Goal: Task Accomplishment & Management: Complete application form

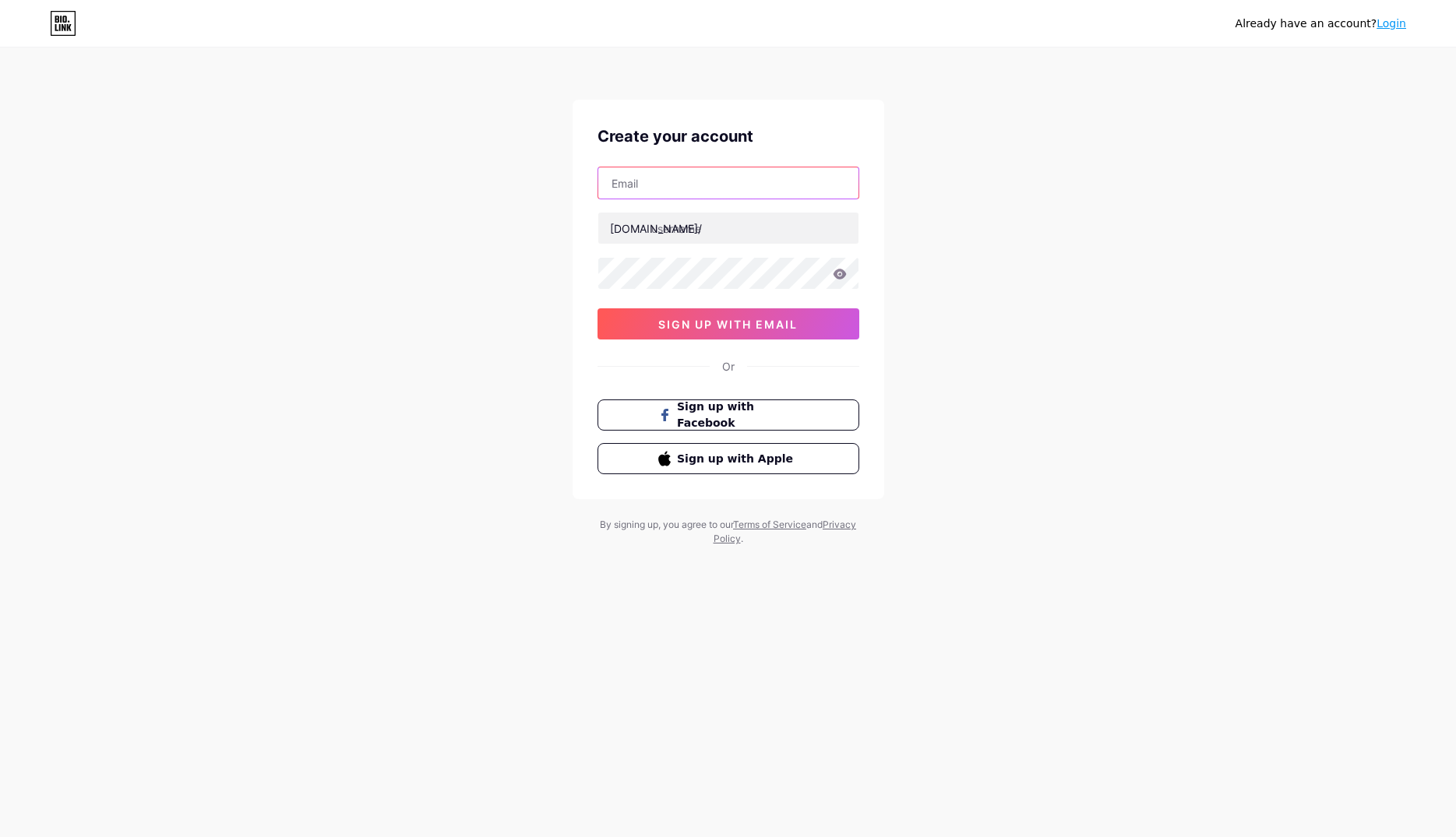
paste input "[EMAIL_ADDRESS][DOMAIN_NAME]"
type input "[EMAIL_ADDRESS][DOMAIN_NAME]"
click at [726, 234] on input "text" at bounding box center [728, 228] width 261 height 31
paste input "hampsteaddentalstudio"
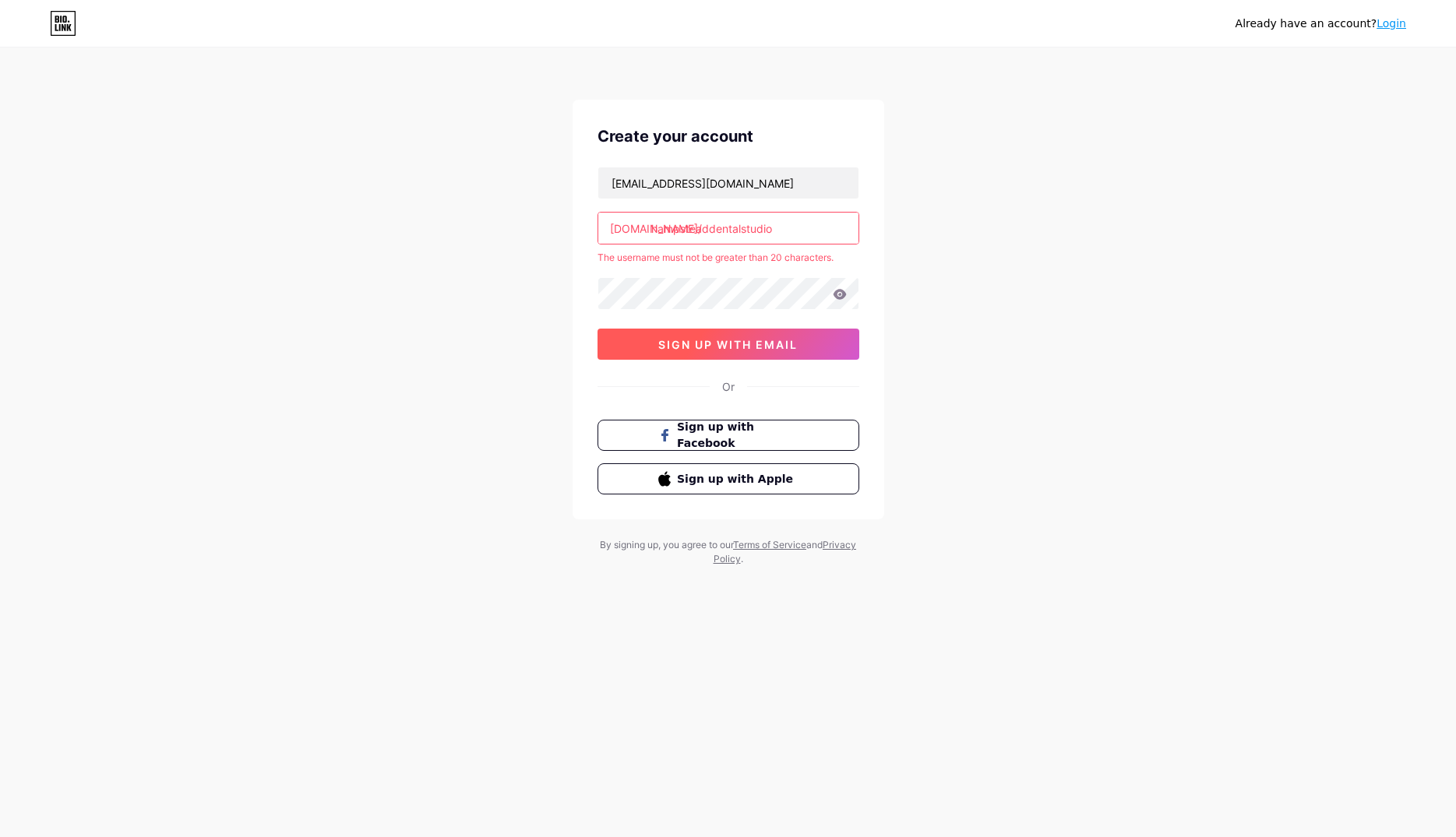
click at [673, 341] on span "sign up with email" at bounding box center [728, 344] width 140 height 14
click at [787, 230] on input "hampsteaddentalstudio" at bounding box center [728, 228] width 261 height 31
type input "hampsteaddental"
click at [1066, 346] on div "Already have an account? Login Create your account marcusprashford@gmail.com bi…" at bounding box center [728, 308] width 1456 height 617
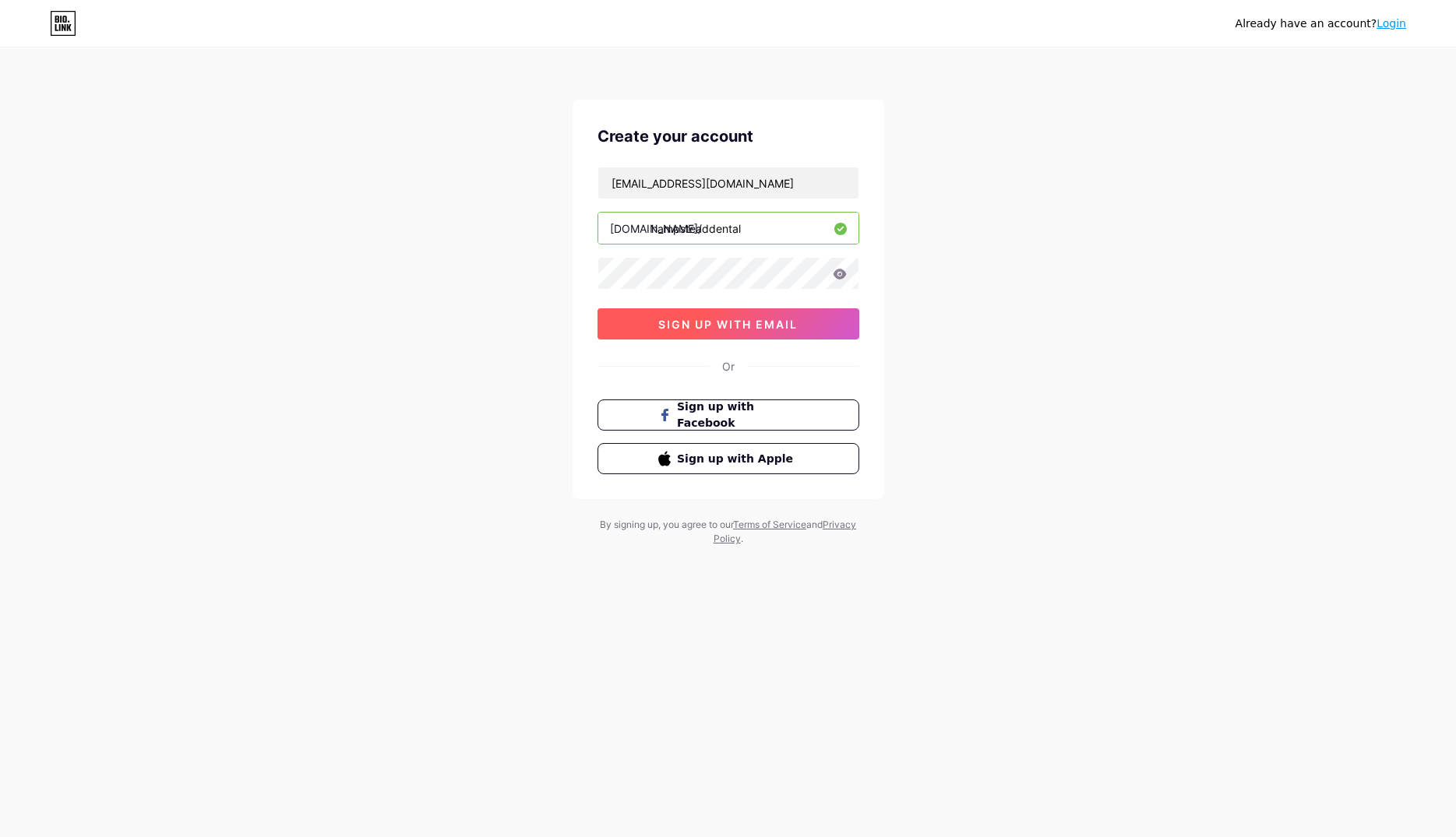
click at [709, 327] on span "sign up with email" at bounding box center [728, 325] width 140 height 14
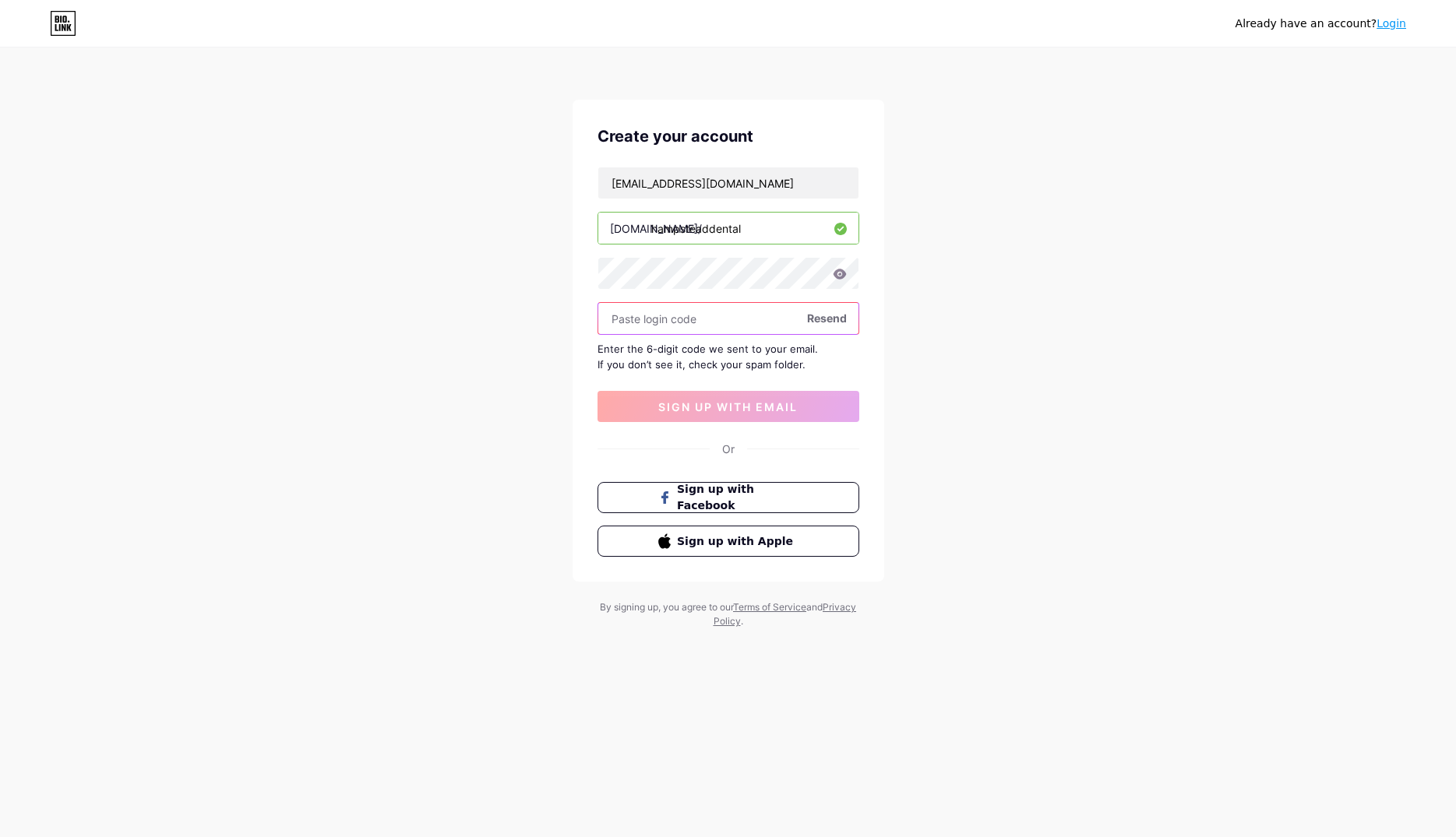
paste input "618533"
type input "618533"
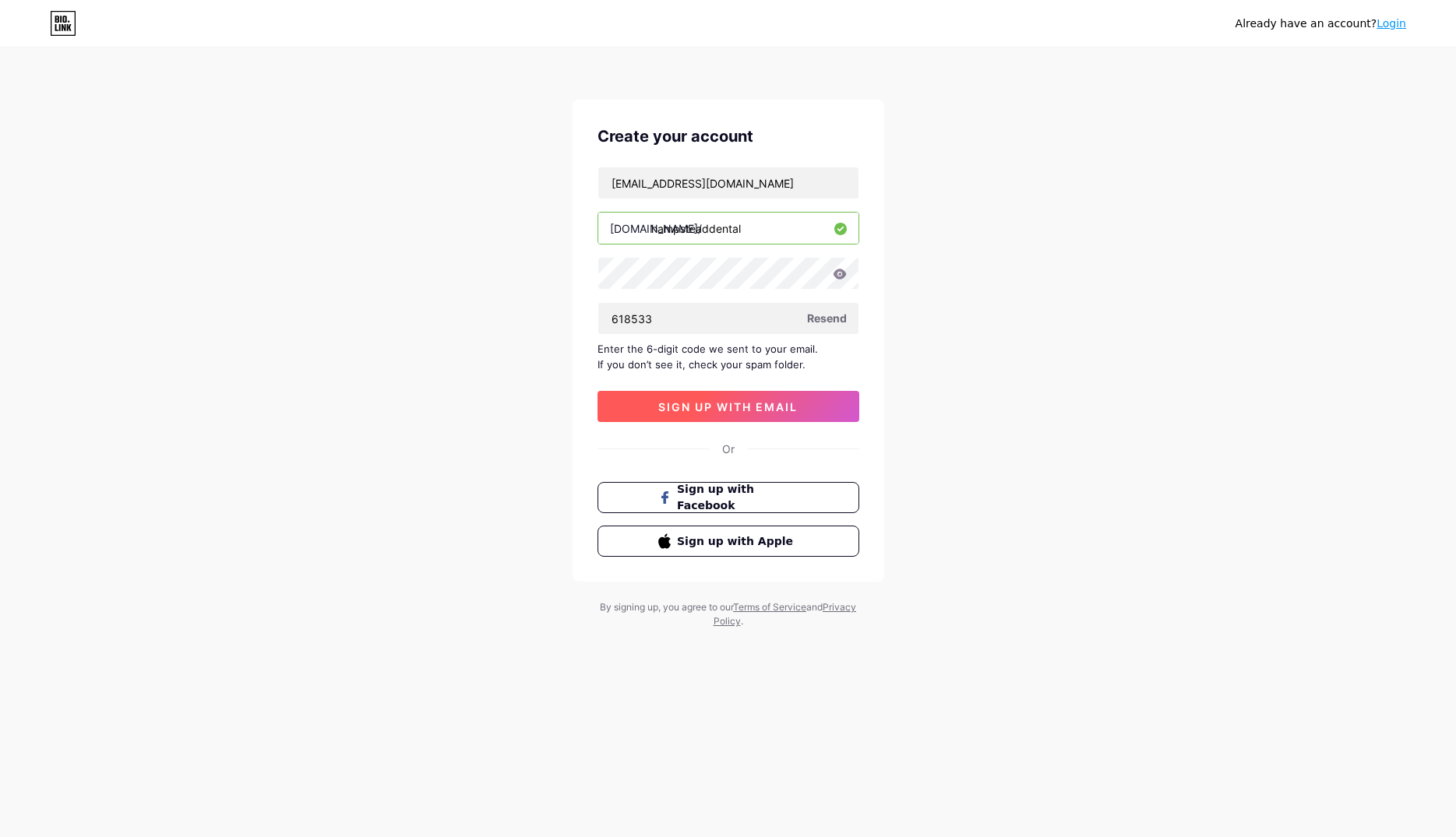
click at [732, 408] on span "sign up with email" at bounding box center [728, 407] width 140 height 14
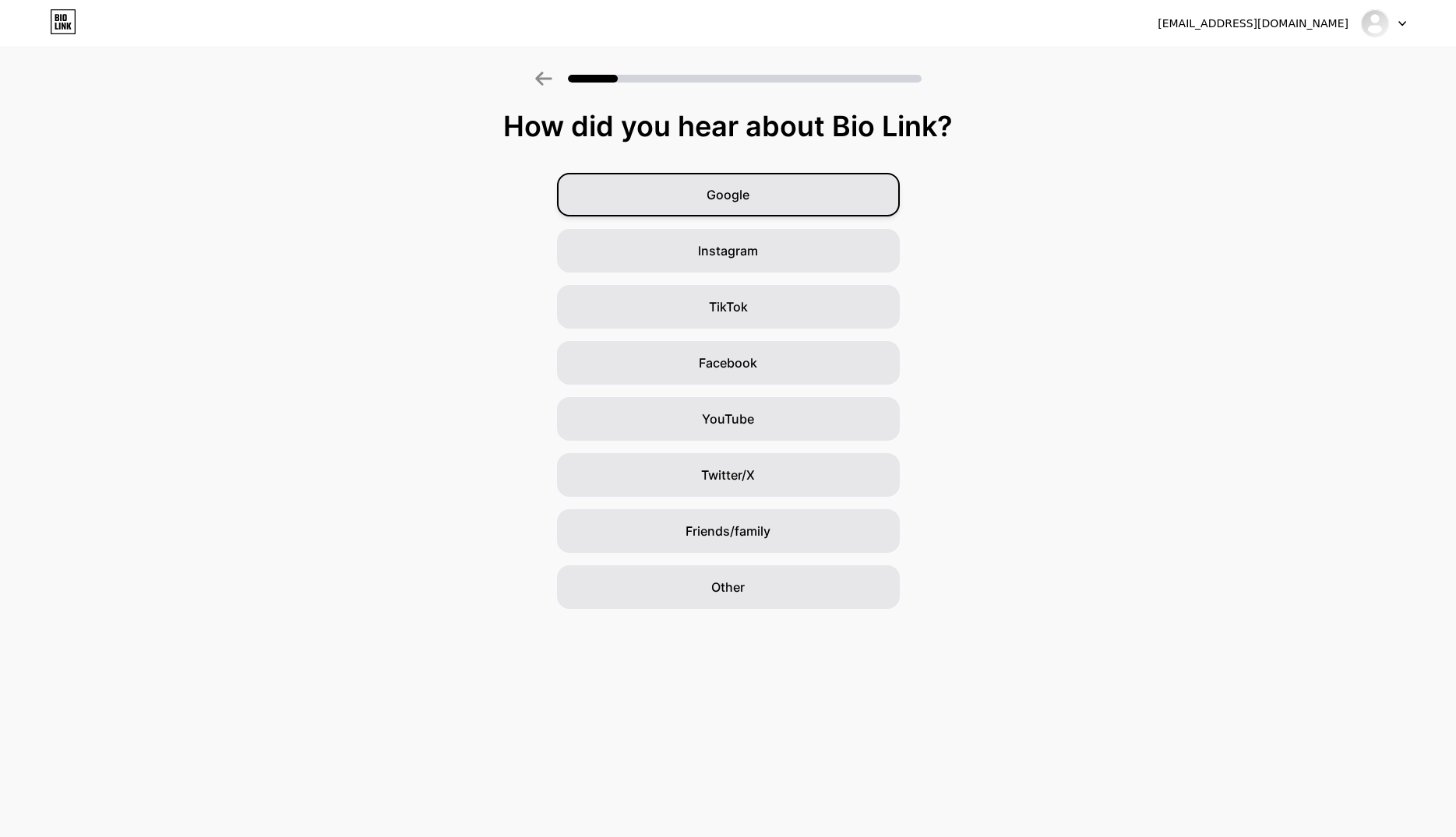
click at [758, 209] on div "Google" at bounding box center [728, 194] width 343 height 44
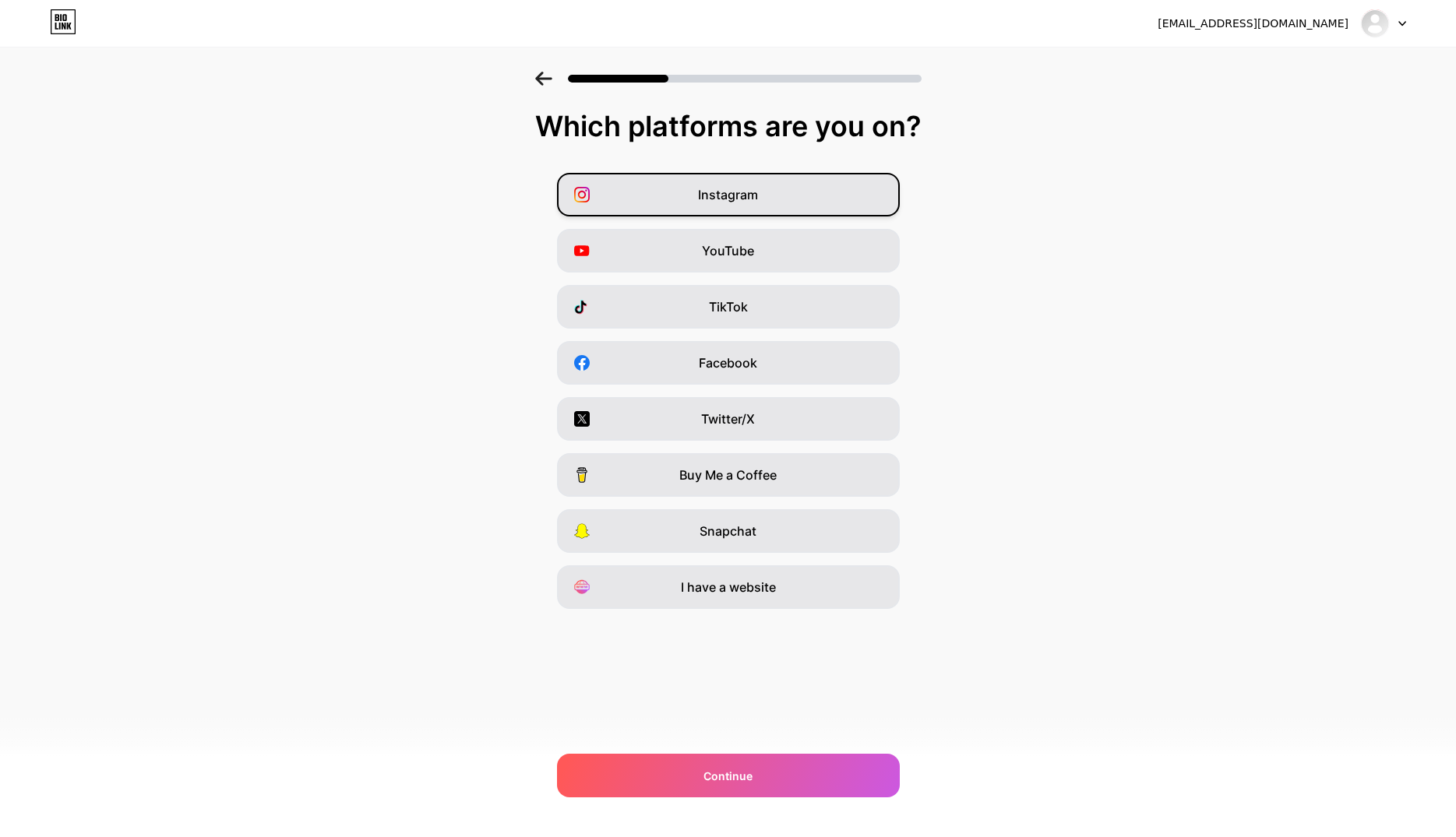
click at [759, 195] on div "Instagram" at bounding box center [728, 194] width 343 height 44
click at [746, 253] on span "YouTube" at bounding box center [727, 250] width 52 height 19
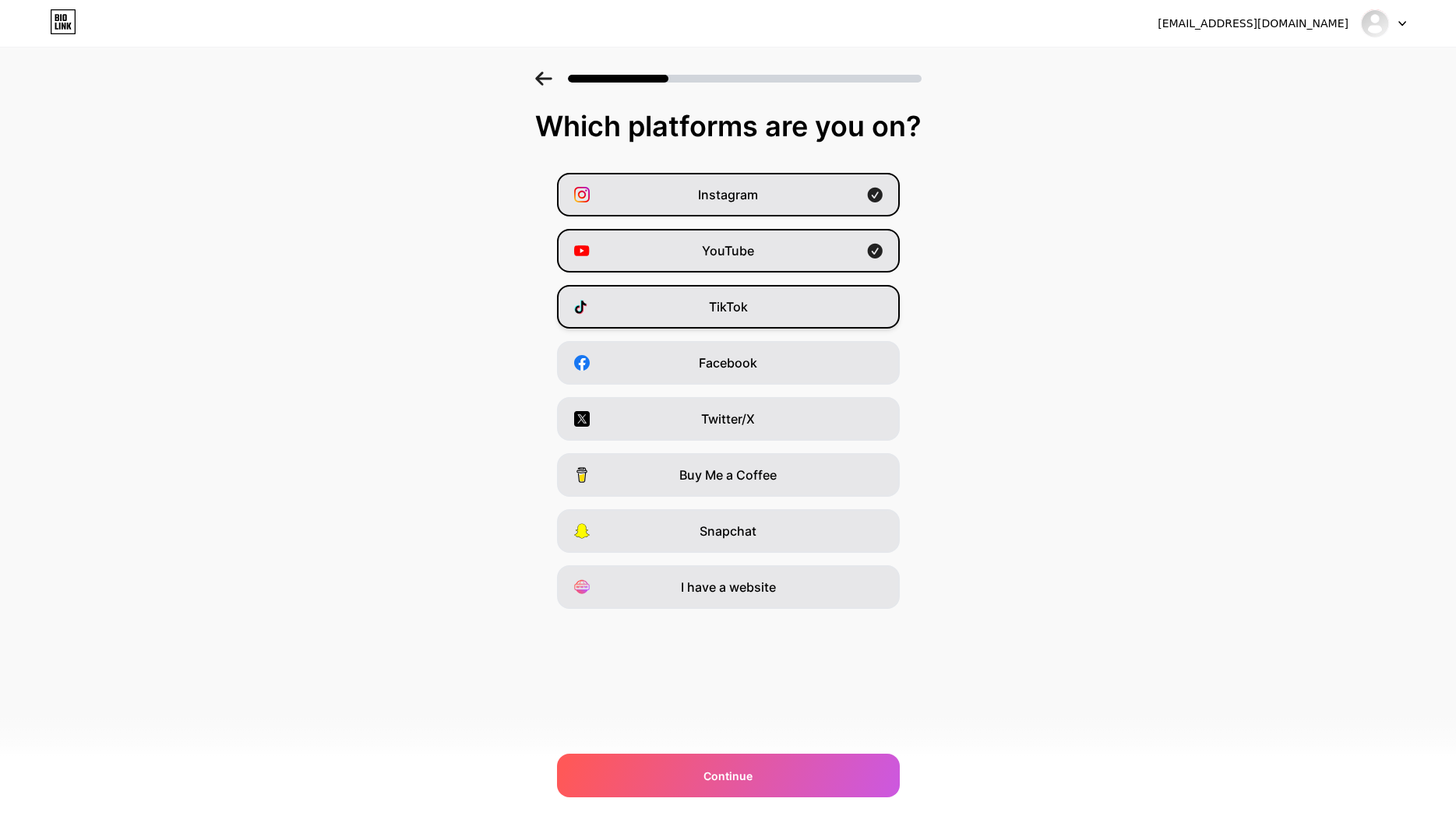
click at [751, 289] on div "TikTok" at bounding box center [728, 306] width 343 height 44
click at [737, 361] on span "Facebook" at bounding box center [728, 362] width 59 height 19
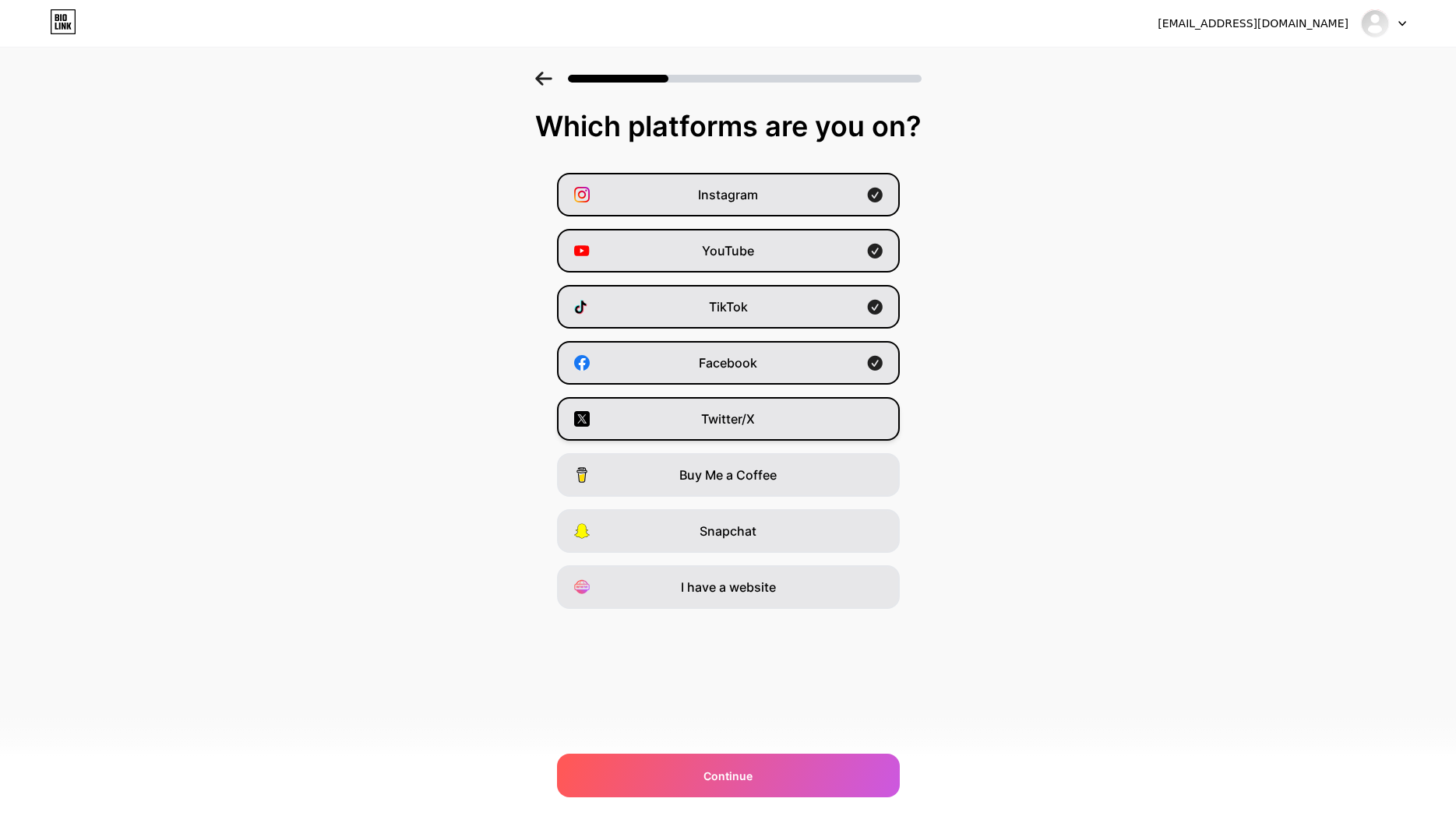
click at [728, 427] on span "Twitter/X" at bounding box center [728, 418] width 54 height 19
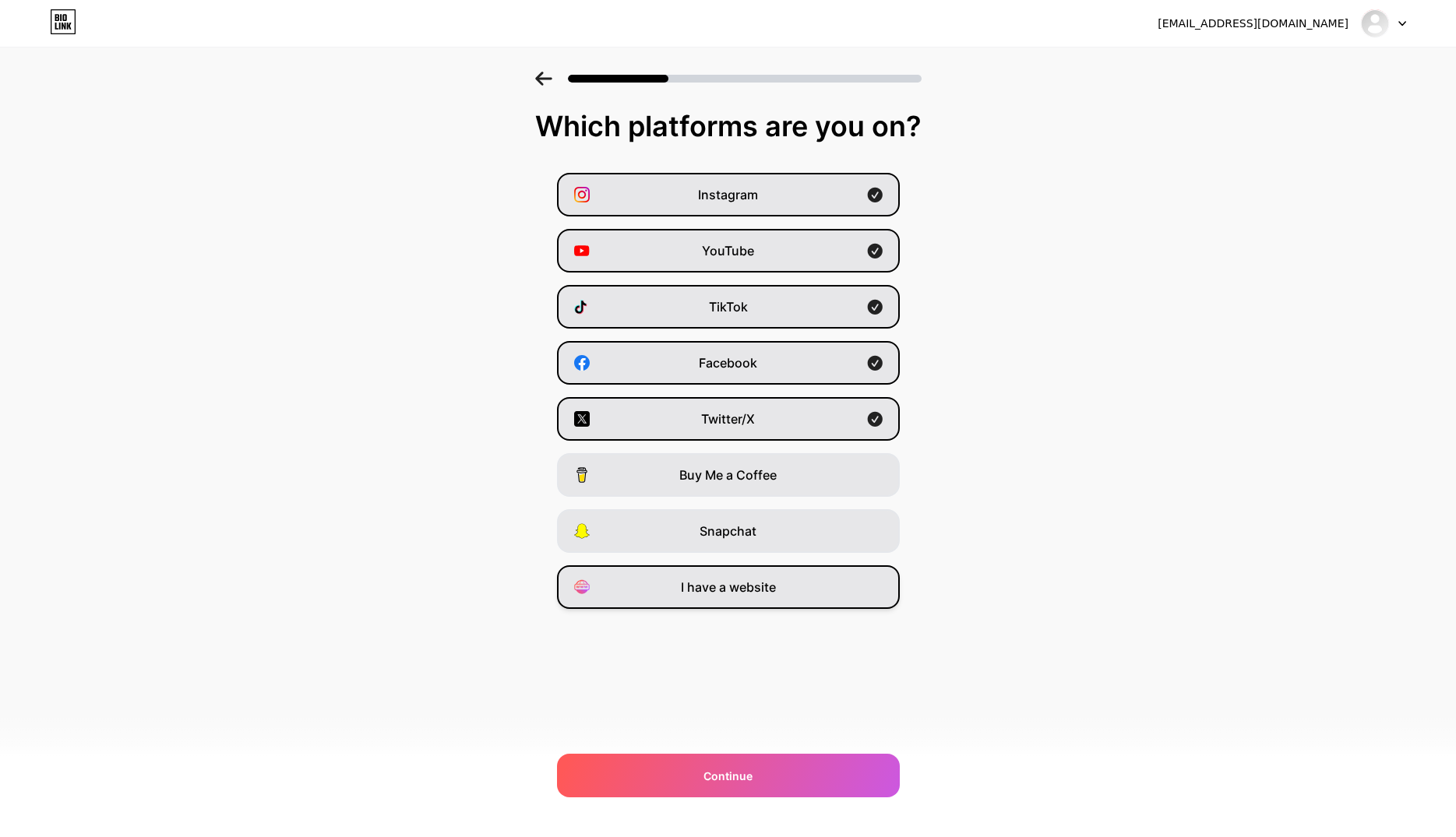
click at [722, 594] on span "I have a website" at bounding box center [728, 586] width 95 height 19
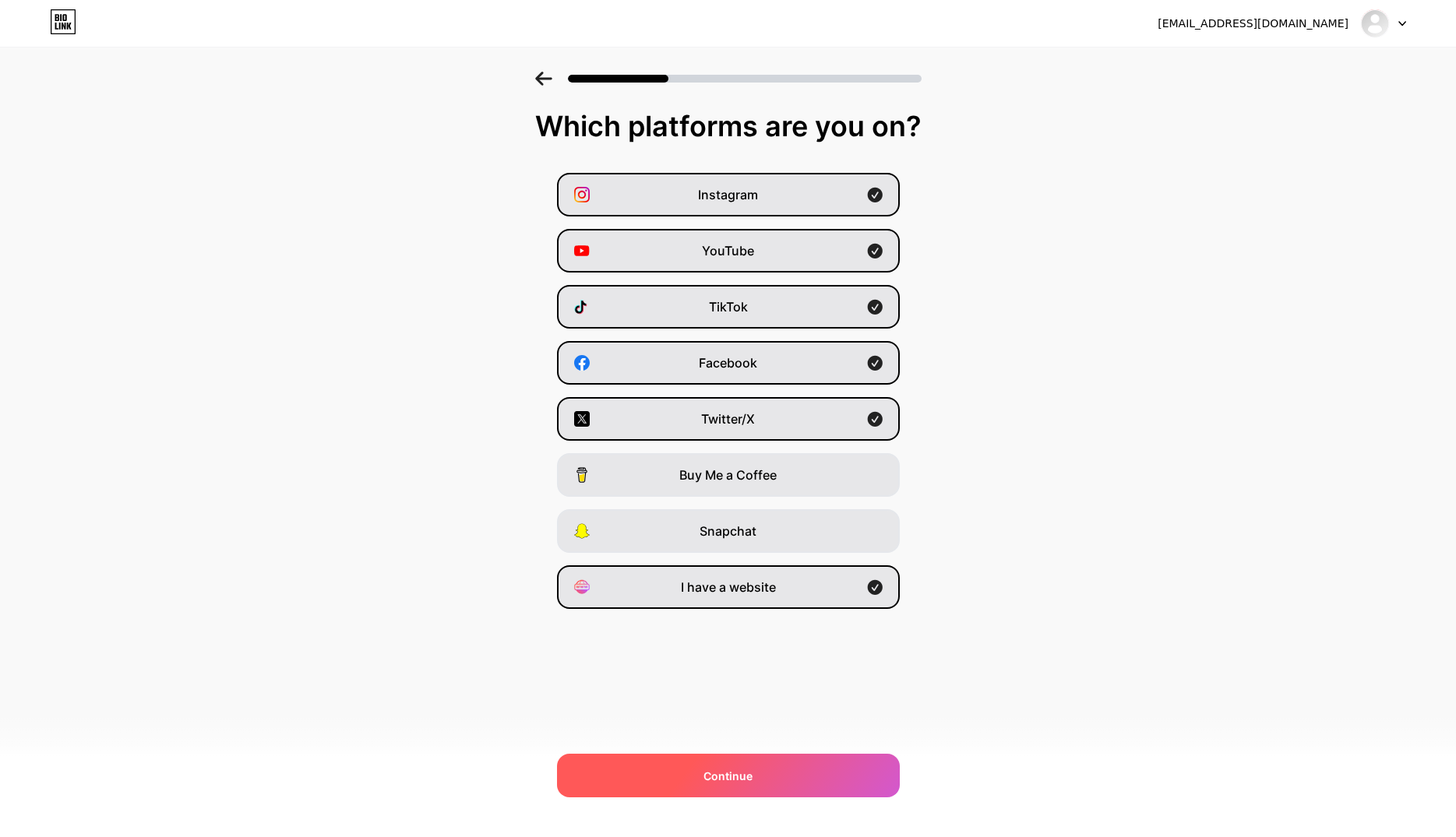
click at [743, 761] on div "Continue" at bounding box center [728, 776] width 343 height 44
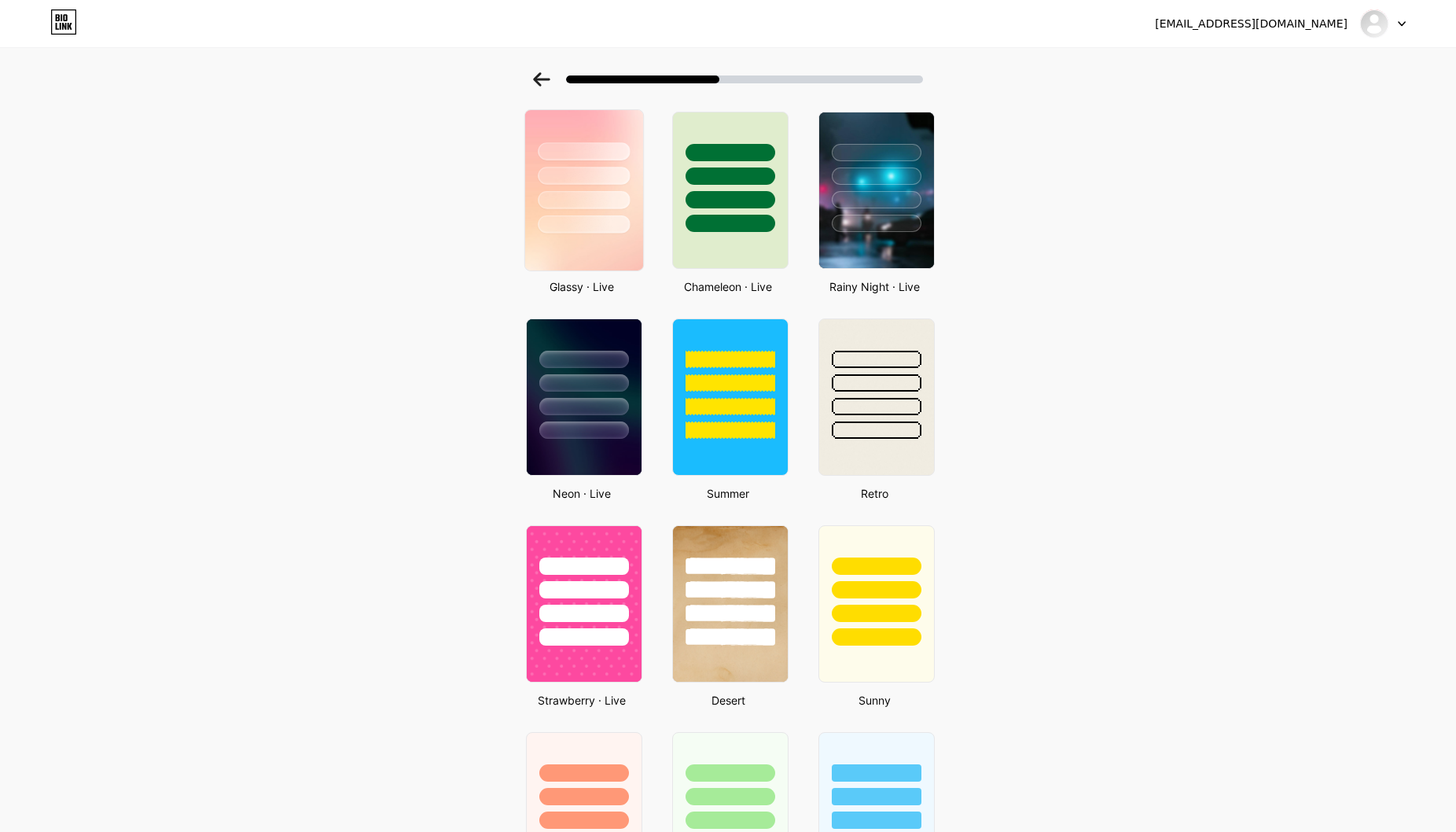
click at [591, 243] on img at bounding box center [584, 190] width 118 height 160
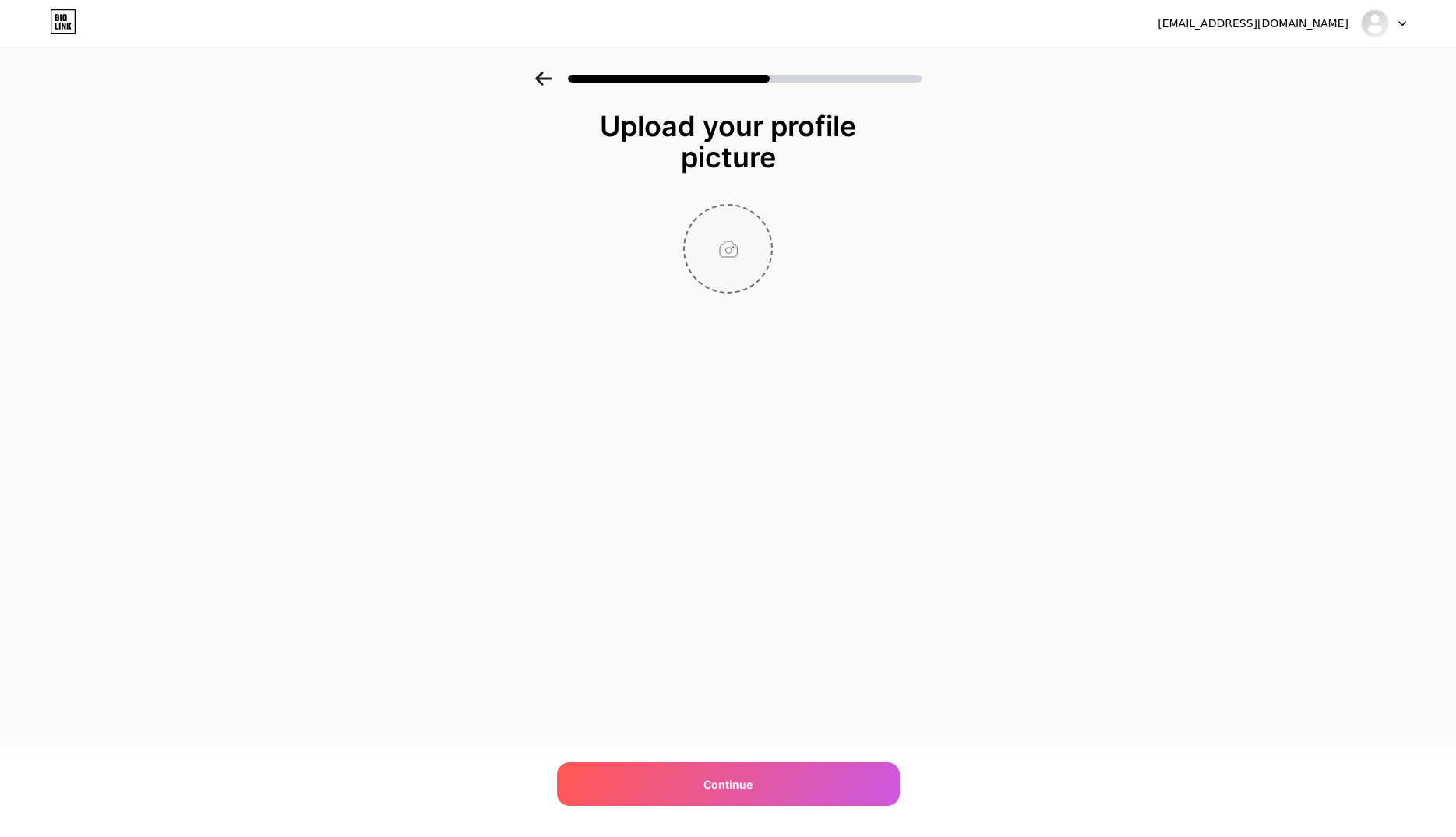
click at [732, 238] on input "file" at bounding box center [728, 249] width 87 height 87
type input "C:\fakepath\Logo_White_400px.jpg"
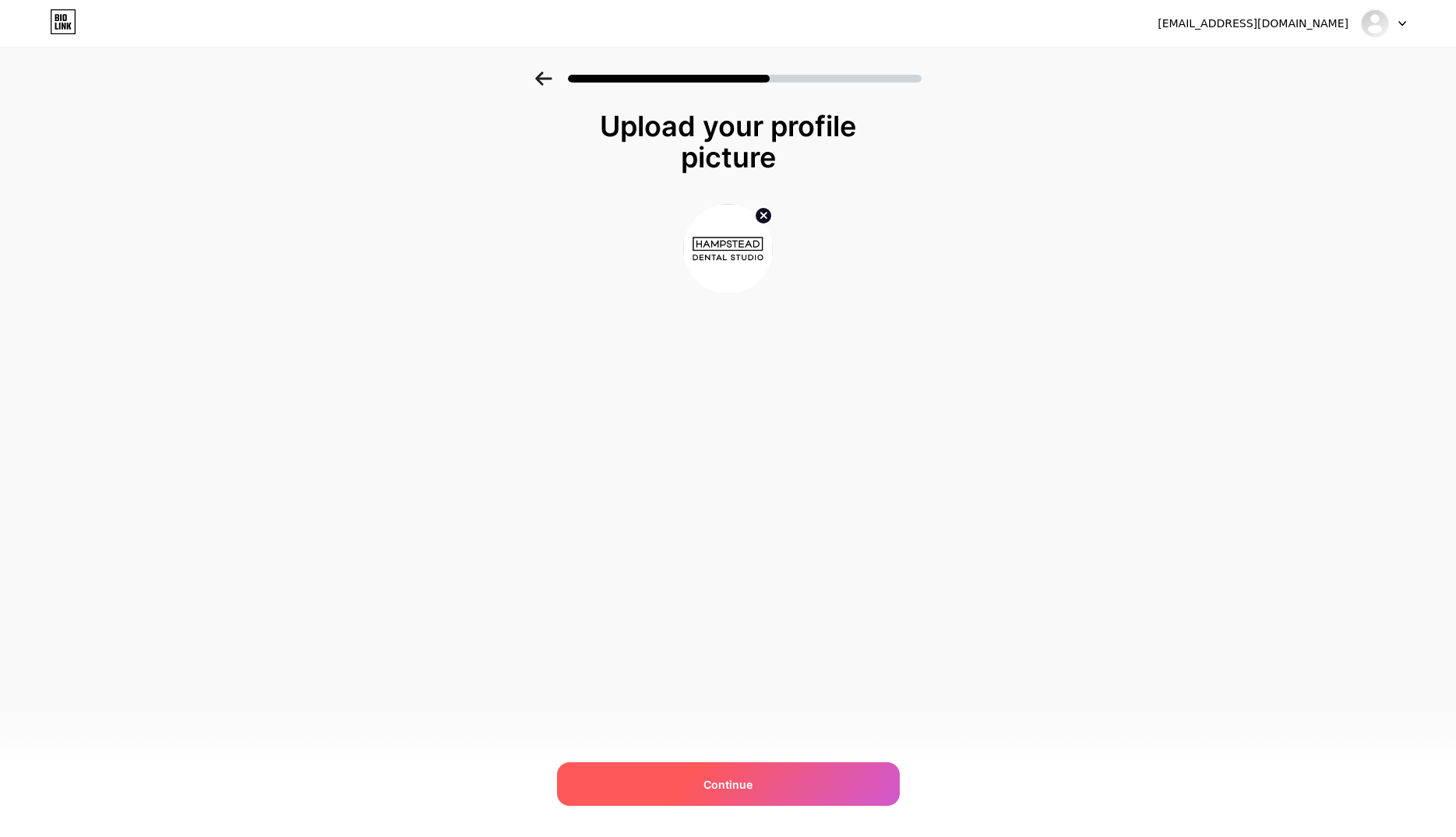
click at [728, 776] on div "Continue" at bounding box center [728, 784] width 343 height 44
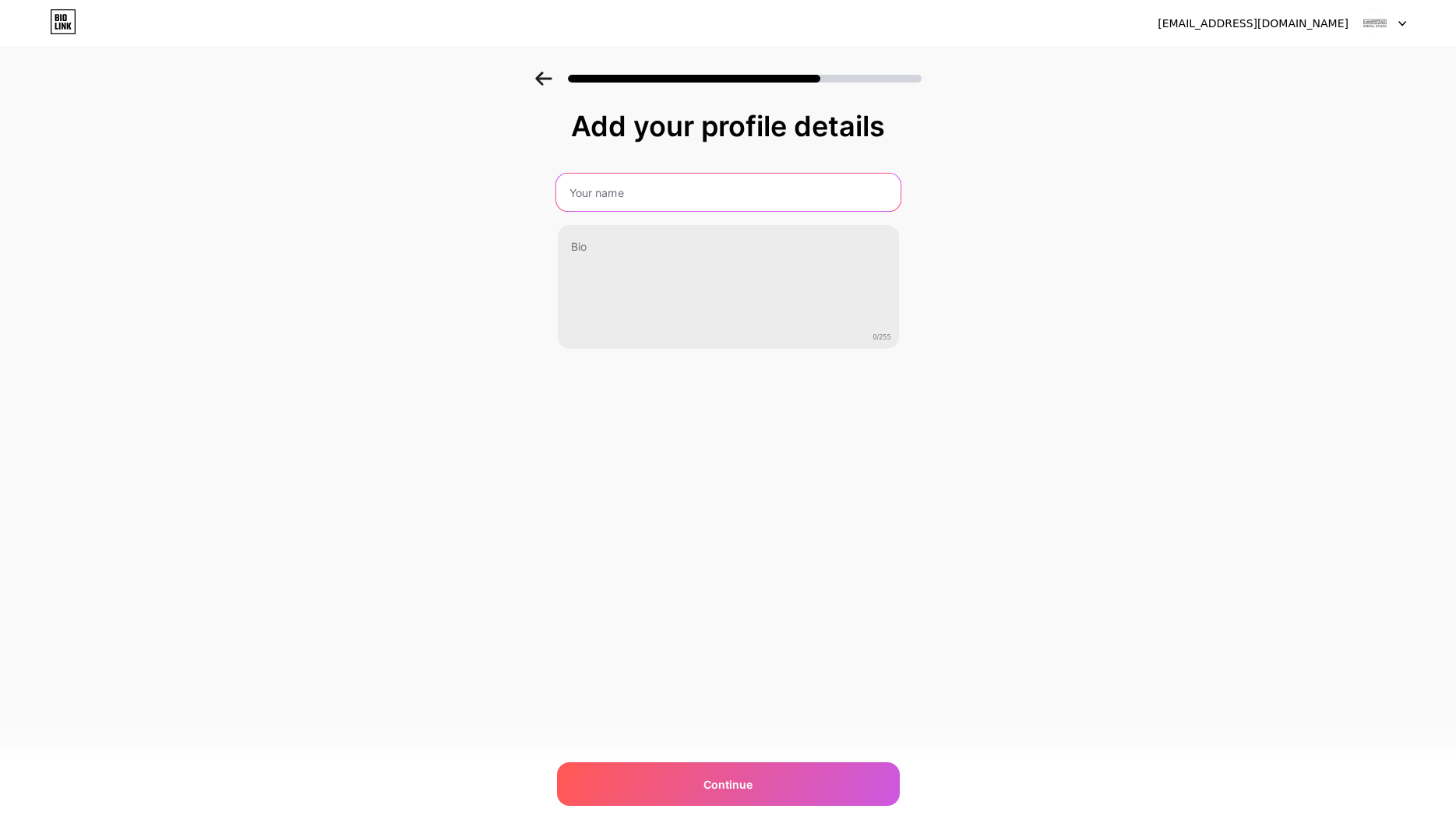
click at [664, 184] on input "text" at bounding box center [727, 192] width 344 height 37
paste input "Hampstead Dental Studio"
type input "Hampstead Dental Studio"
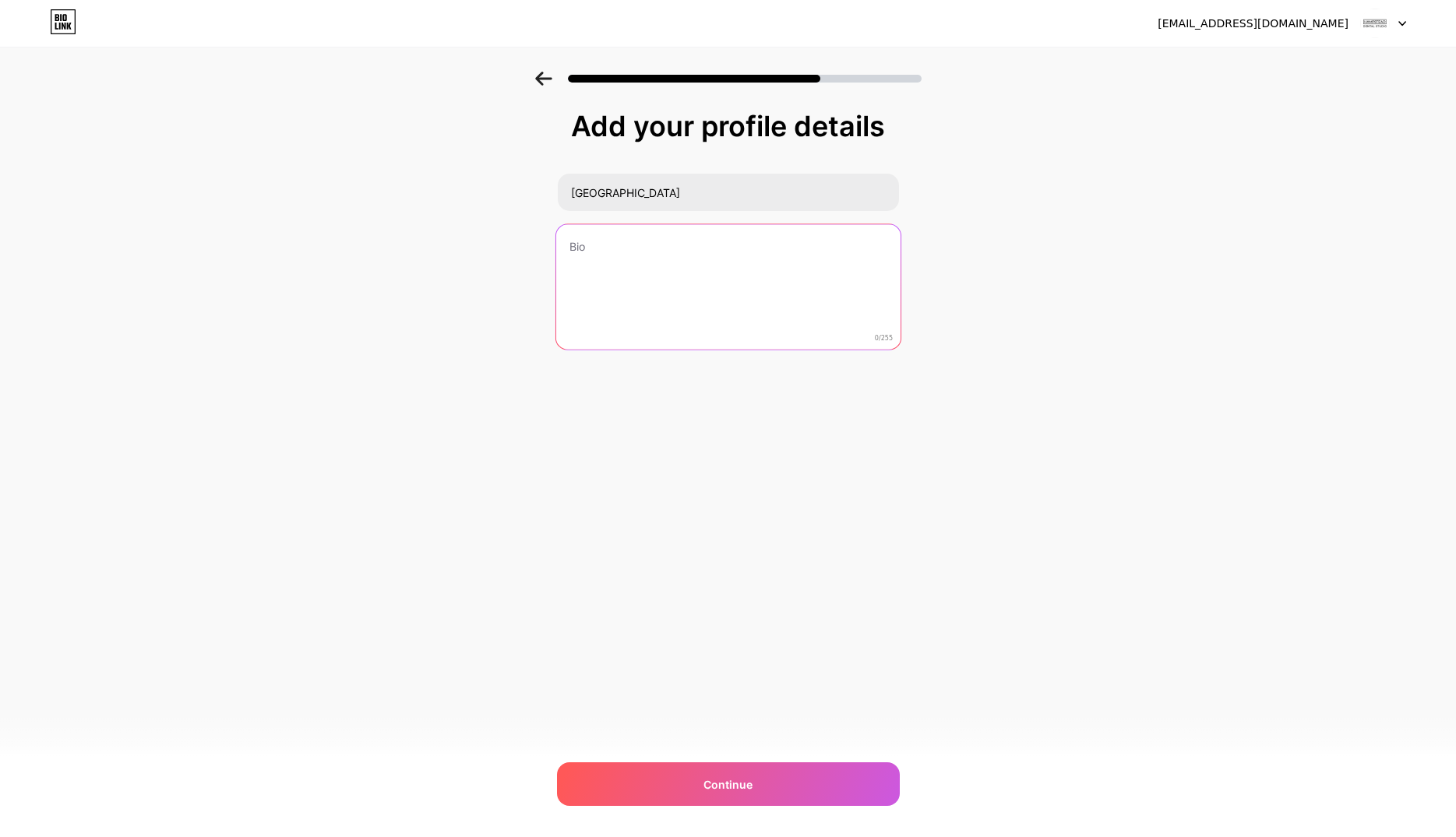
click at [670, 245] on textarea at bounding box center [727, 288] width 344 height 127
click at [696, 292] on textarea at bounding box center [727, 288] width 344 height 127
paste textarea "Hampstead Dental Studio is a team of experienced dentists in Hampstead / East F…"
type textarea "Hampstead Dental Studio is a team of experienced dentists in Hampstead, who hav…"
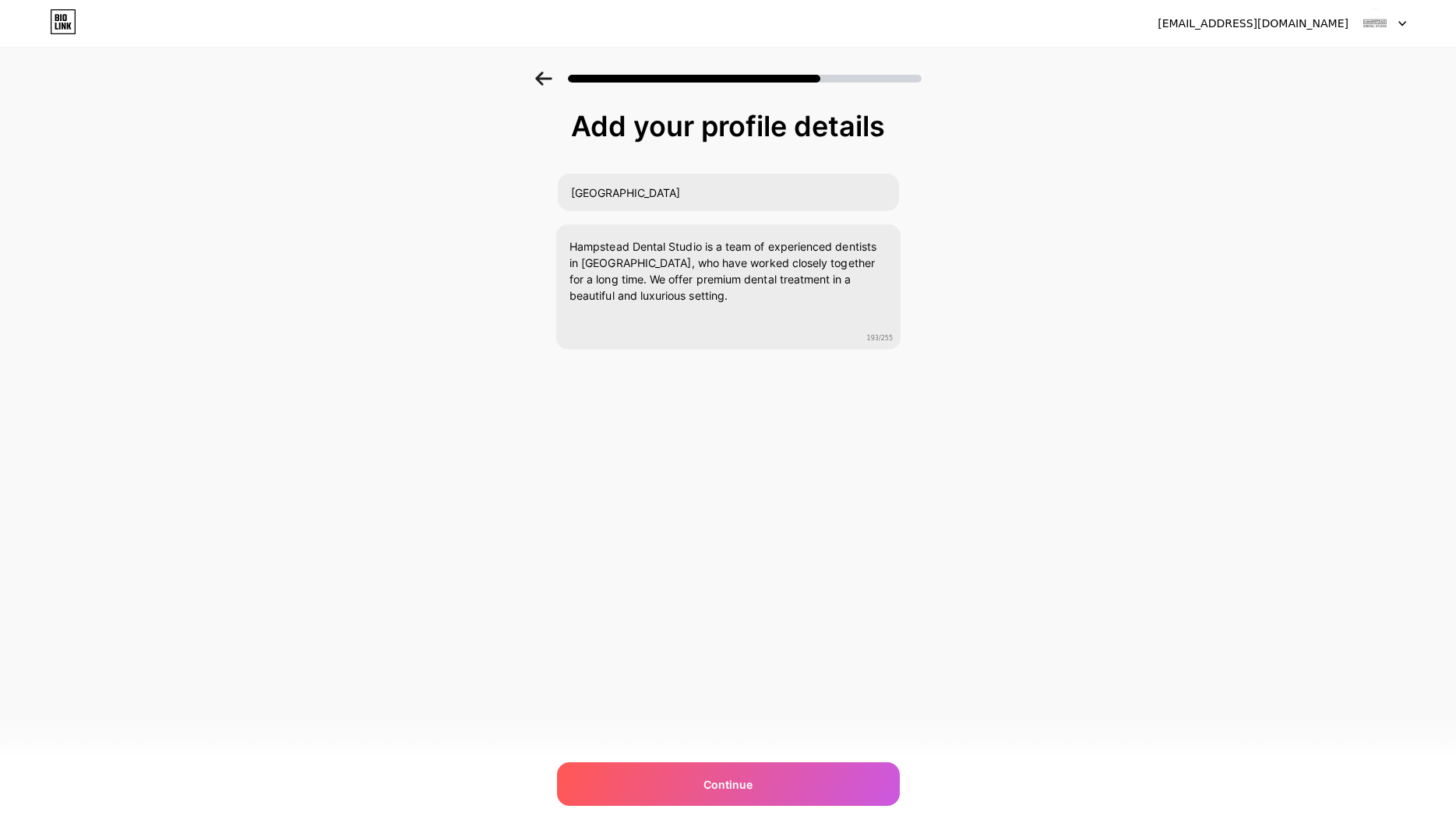
click at [929, 500] on div "marcusprashford@gmail.com Logout Link Copied Add your profile details Hampstead…" at bounding box center [728, 418] width 1456 height 837
click at [711, 767] on div "Continue" at bounding box center [728, 784] width 343 height 44
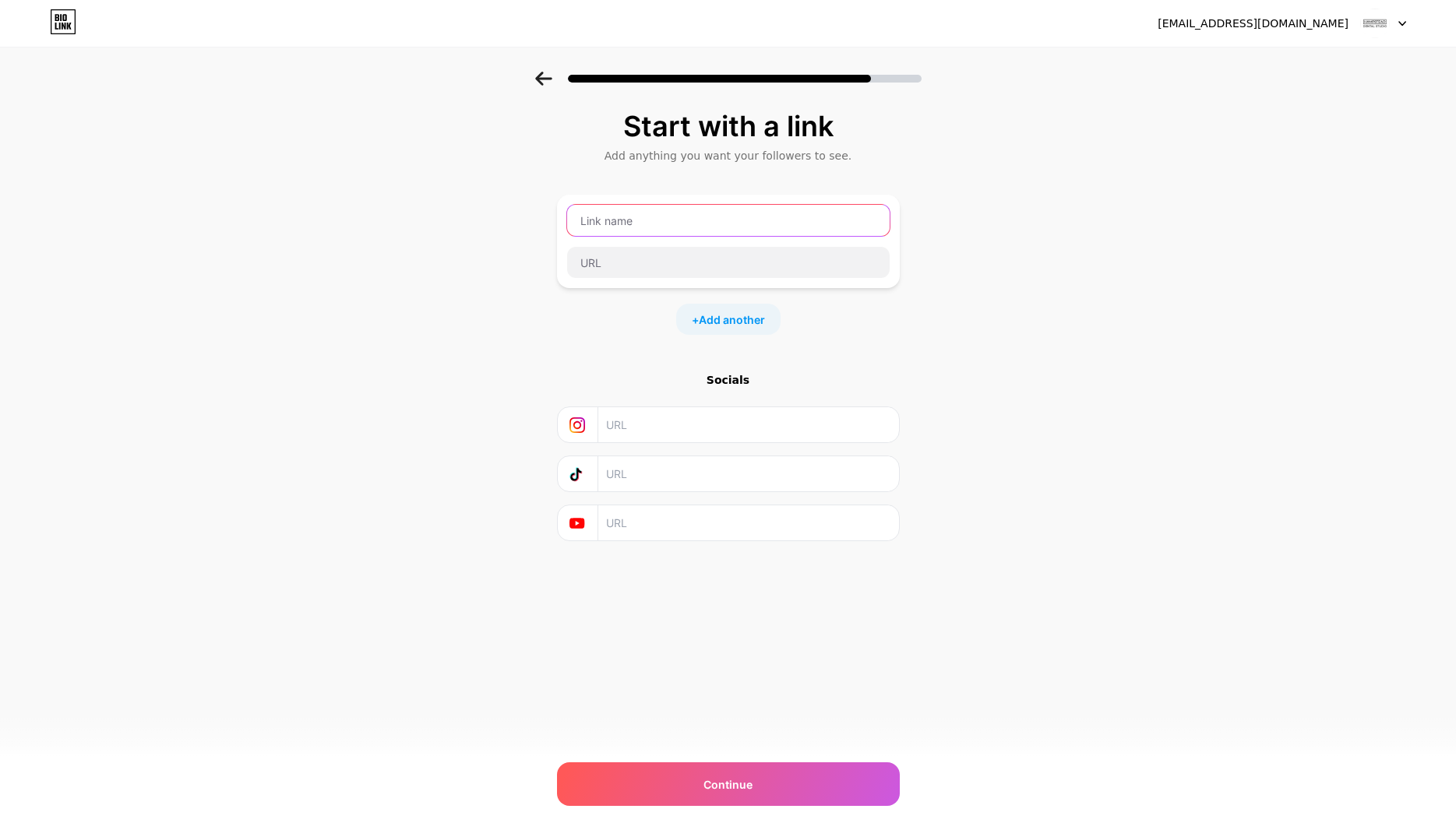
click at [656, 223] on input "text" at bounding box center [728, 220] width 323 height 31
paste input "emergency dentist East Finchley"
type input "Emergency Dentist in East Finchley"
click at [621, 256] on input "text" at bounding box center [728, 262] width 323 height 31
paste input "https://www.hampsteaddentalstudio.co.uk/treatment/emergency-dental-care/"
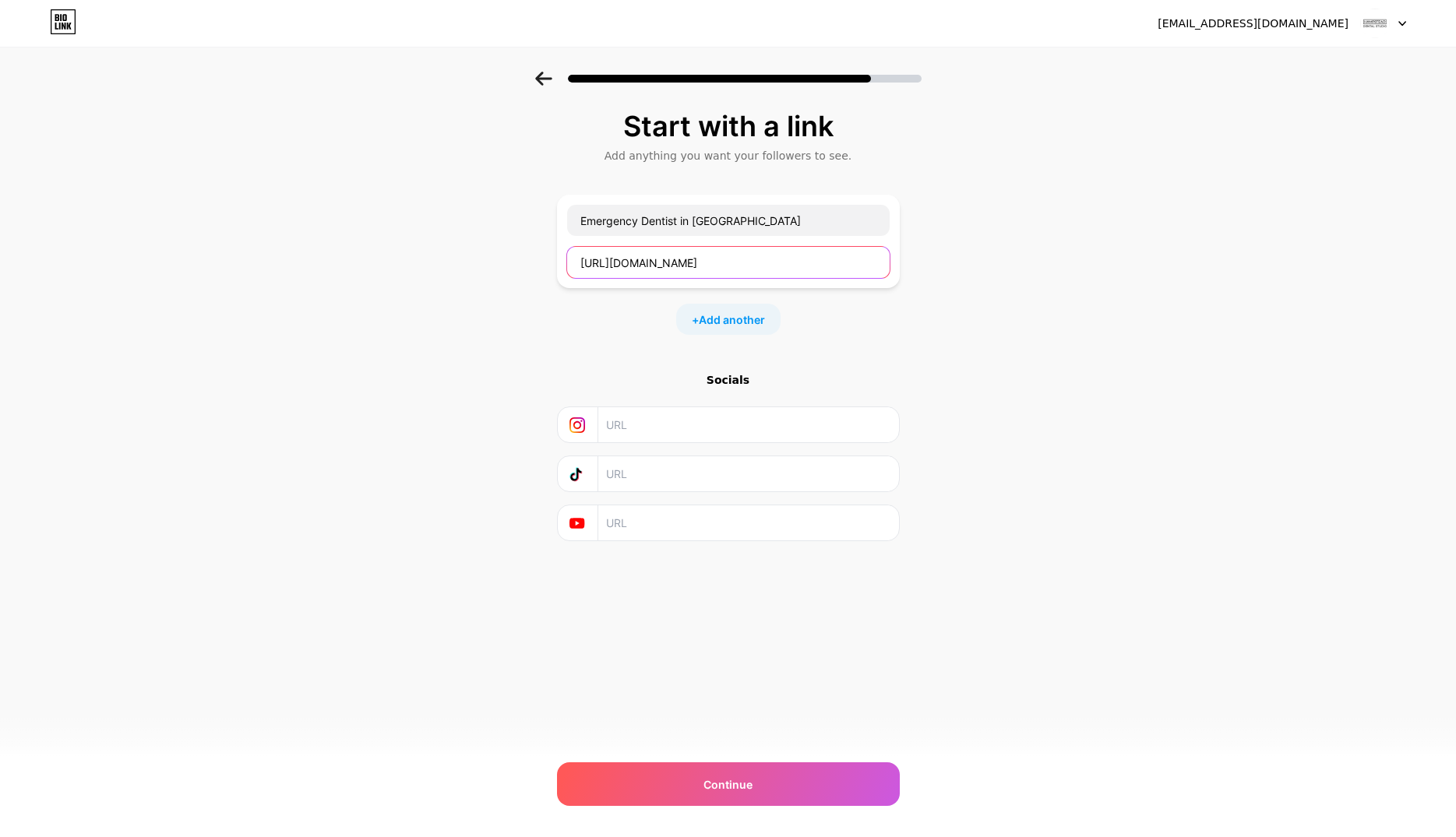
scroll to position [0, 106]
type input "https://www.hampsteaddentalstudio.co.uk/treatment/emergency-dental-care/"
click at [736, 306] on div "+ Add another" at bounding box center [728, 319] width 104 height 31
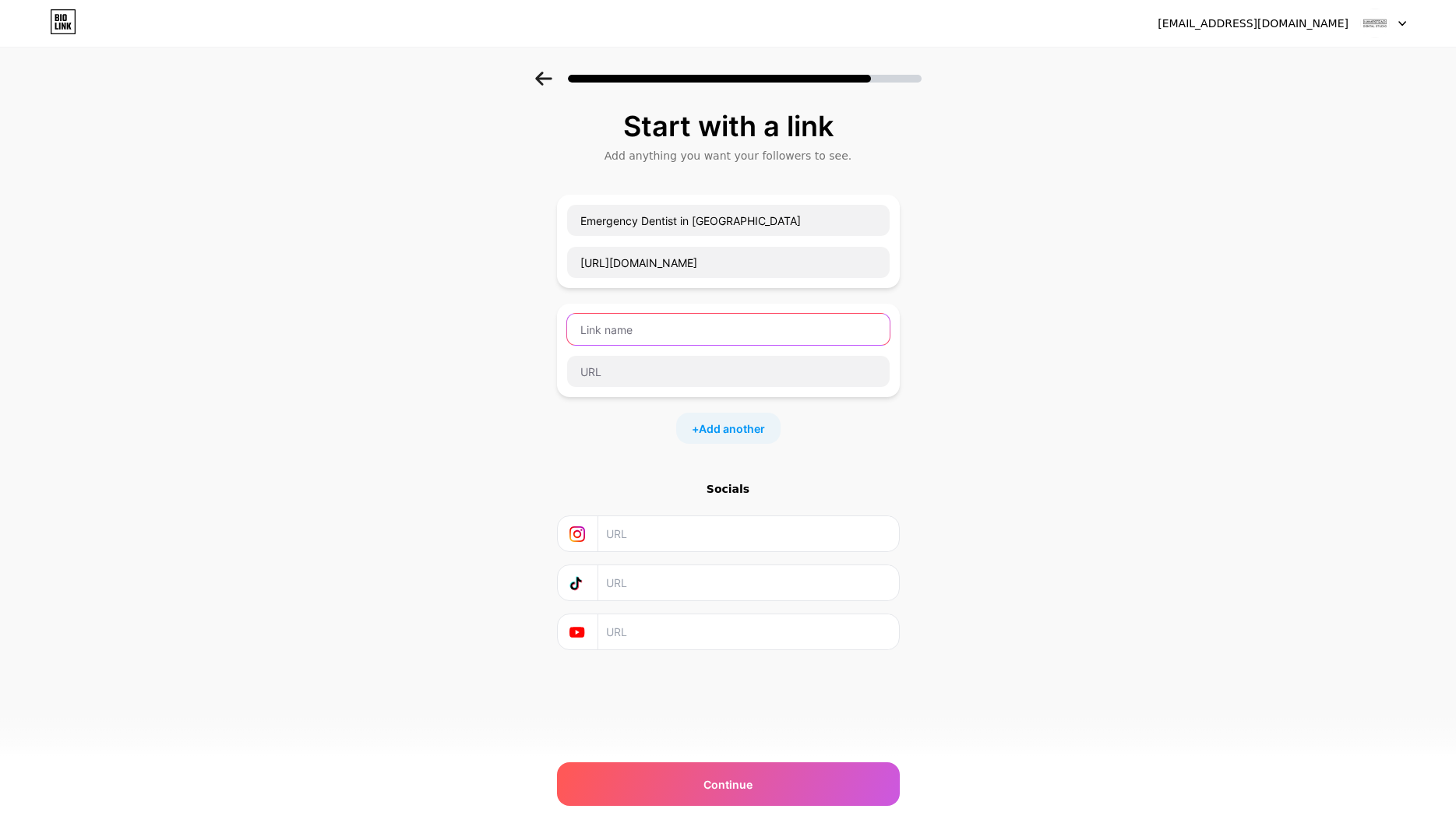
click at [663, 337] on input "text" at bounding box center [728, 330] width 323 height 31
click at [630, 327] on input "text" at bounding box center [728, 330] width 323 height 31
paste input "botox East Finchley"
type input "Botox treatment in East Finchley"
click at [624, 377] on input "text" at bounding box center [728, 372] width 323 height 31
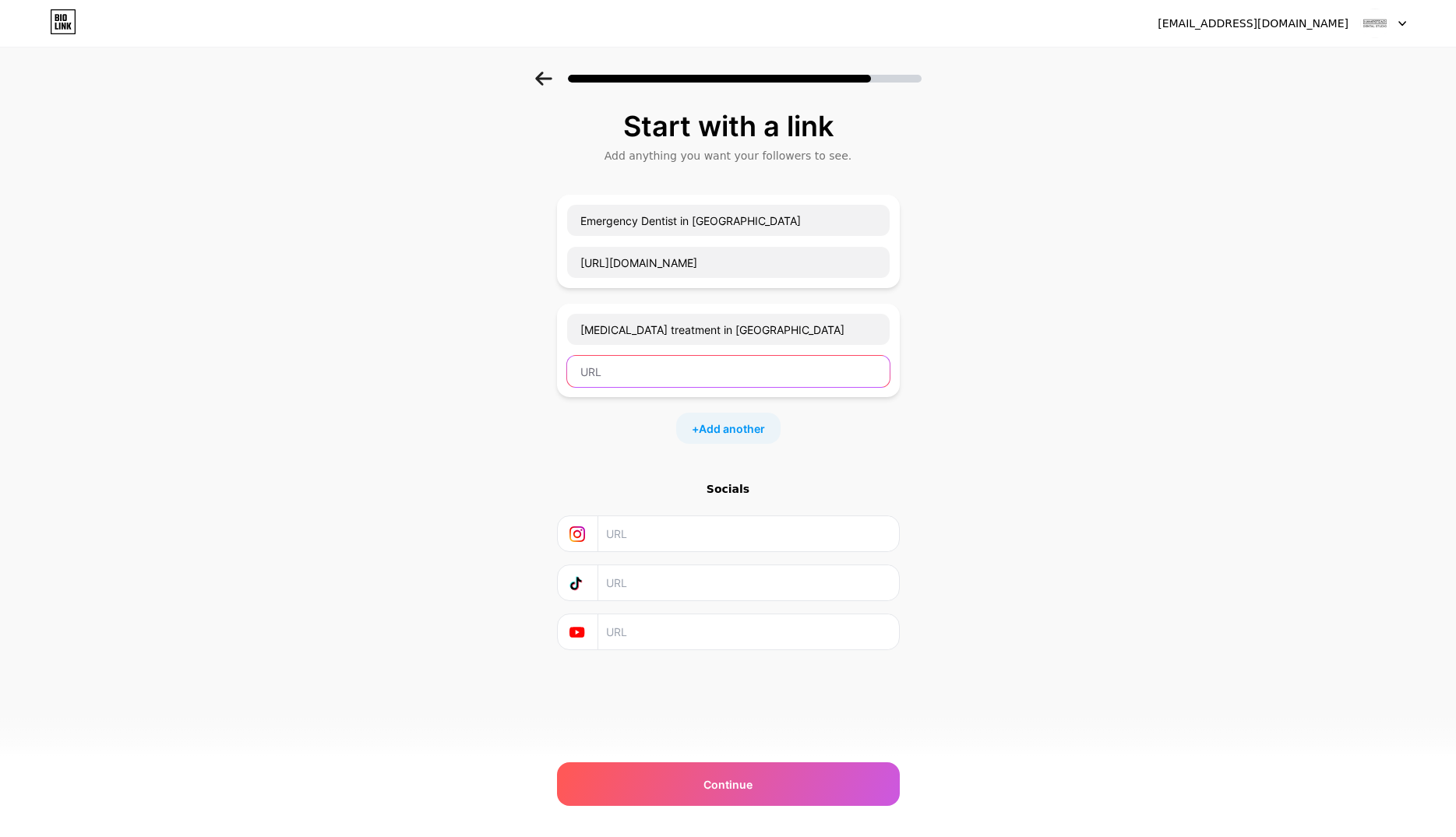
paste input "https://www.hampsteaddentalstudio.co.uk/treatment/wrinkle-correction-consultati…"
type input "https://www.hampsteaddentalstudio.co.uk/treatment/wrinkle-correction-consultati…"
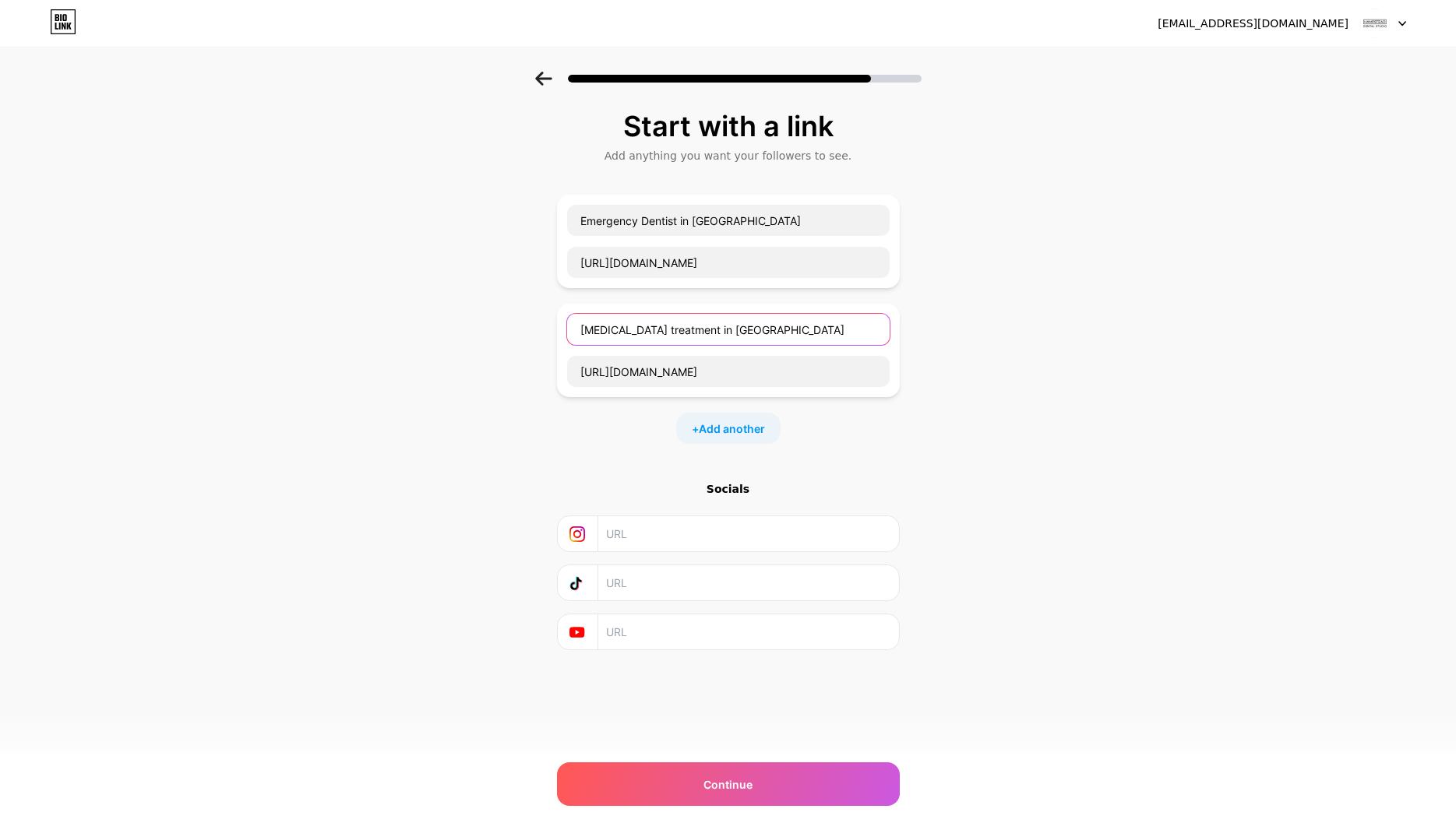
click at [616, 331] on input "Botox treatment in East Finchley" at bounding box center [728, 330] width 323 height 31
click at [753, 335] on input "Botox treatment in East Finchley" at bounding box center [728, 330] width 323 height 31
paste input "dental implants"
type input "Dental Implants in East Finchley"
click at [695, 377] on input "https://www.hampsteaddentalstudio.co.uk/treatment/wrinkle-correction-consultati…" at bounding box center [728, 372] width 323 height 31
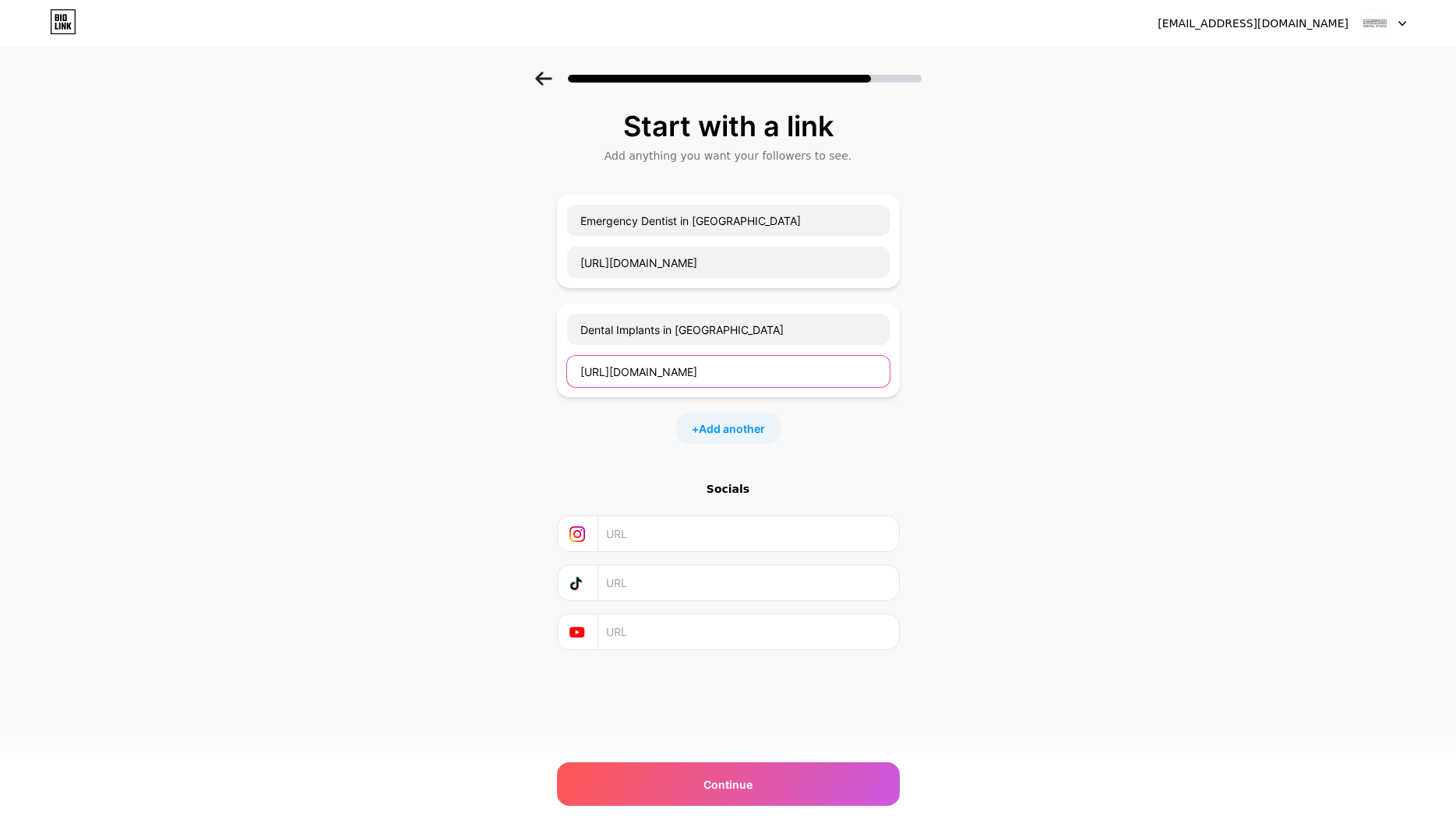
click at [695, 377] on input "https://www.hampsteaddentalstudio.co.uk/treatment/wrinkle-correction-consultati…" at bounding box center [728, 372] width 323 height 31
paste input "https://www.hampsteaddentalstudio.co.uk/treatmentcategory/dental-implants/"
type input "https://www.hampsteaddentalstudio.co.uk/treatmentcategory/dental-implants/"
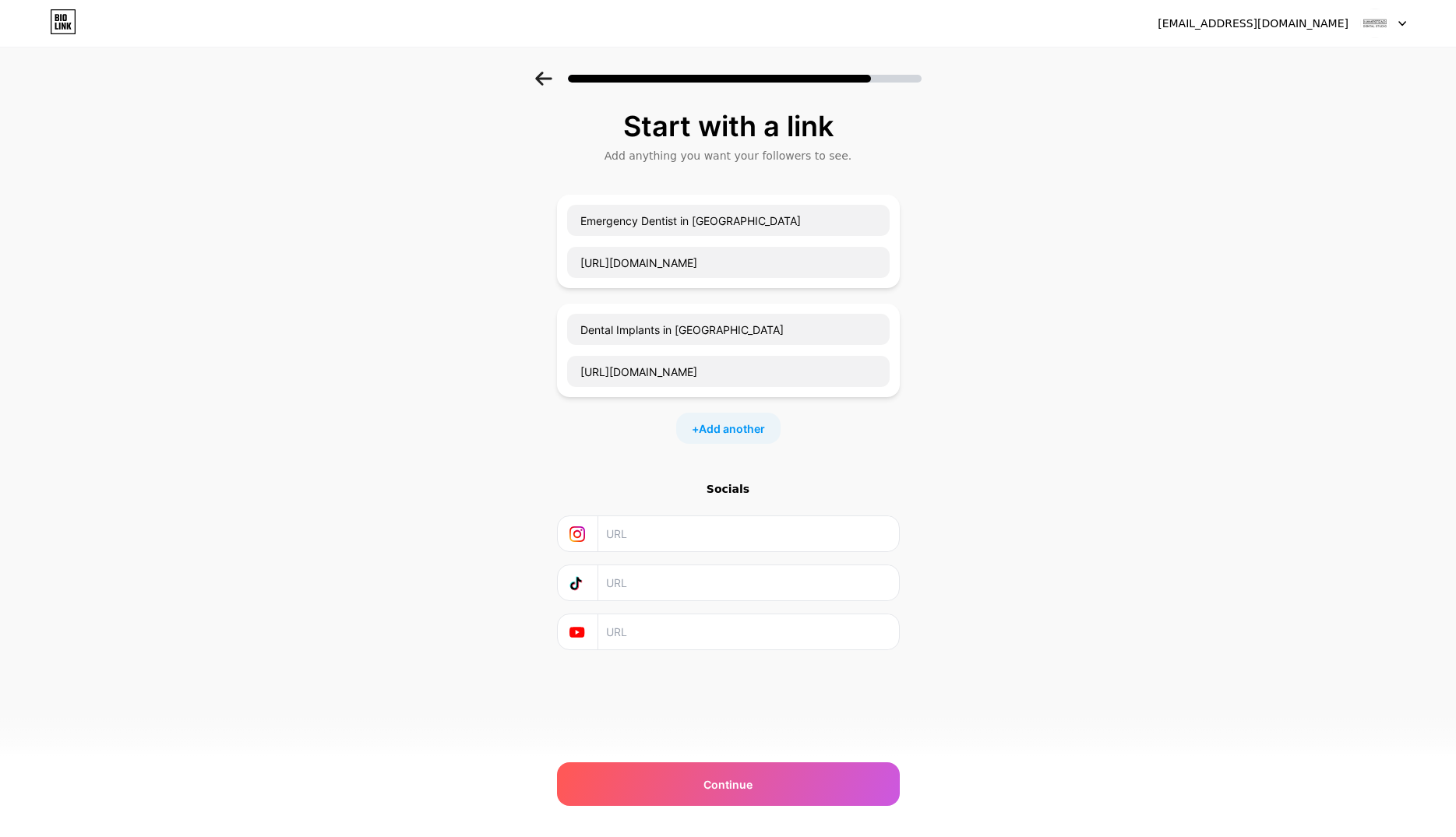
click at [1057, 551] on div "Start with a link Add anything you want your followers to see. Emergency Dentis…" at bounding box center [728, 399] width 1456 height 657
click at [691, 552] on div "Socials" at bounding box center [728, 565] width 343 height 169
click at [666, 535] on input "text" at bounding box center [748, 534] width 283 height 35
paste input "https://www.instagram.com/hampstead.dental.studio/"
type input "https://www.instagram.com/hampstead.dental.studio/"
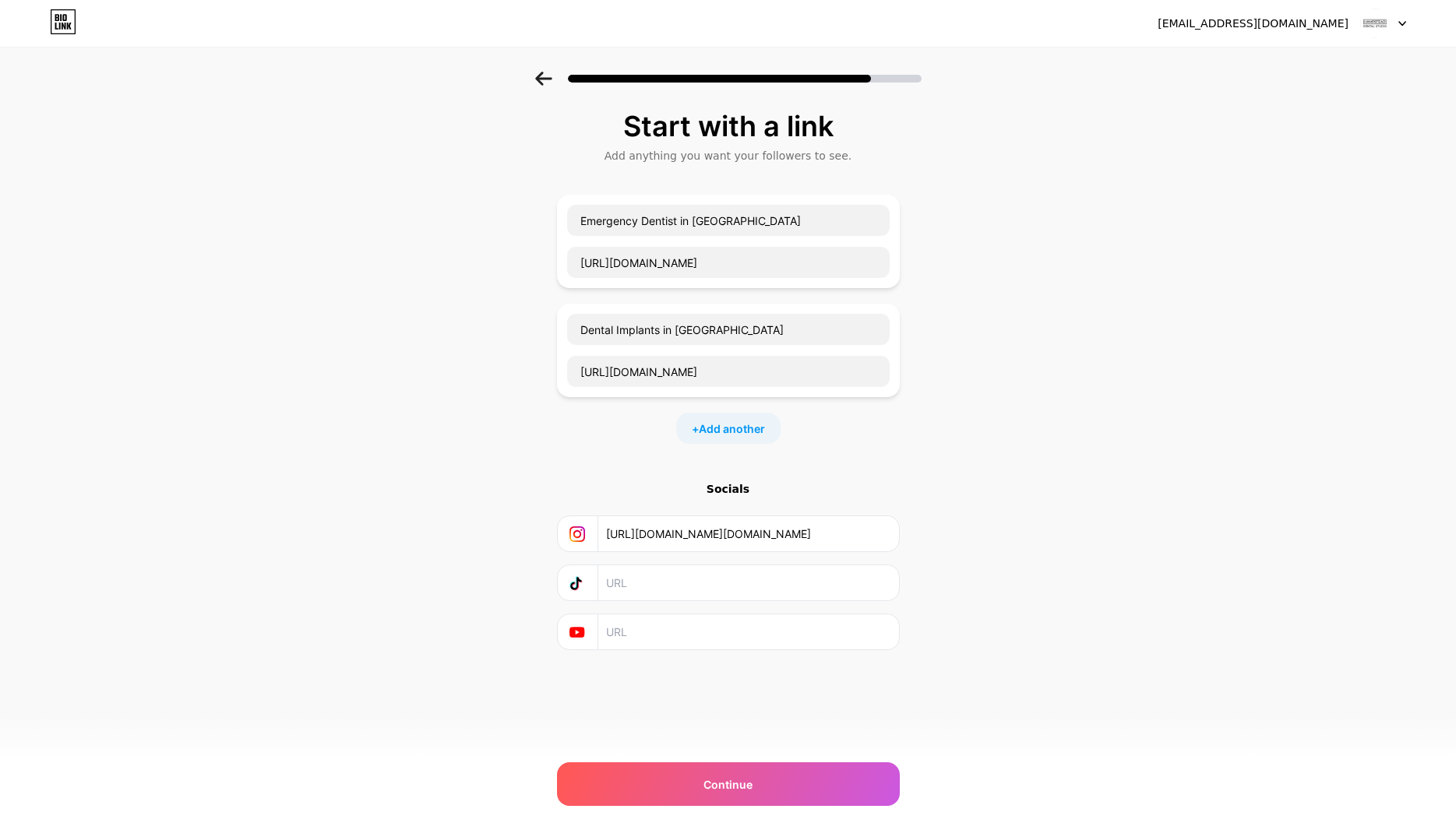
click at [642, 585] on input "text" at bounding box center [748, 583] width 283 height 35
paste input "https://www.tiktok.com/@hampstead.dental.studio"
type input "https://www.tiktok.com/@hampstead.dental.studio"
click at [688, 630] on input "text" at bounding box center [748, 632] width 283 height 35
paste input "https://www.youtube.com/@HampsteadDentalStudio"
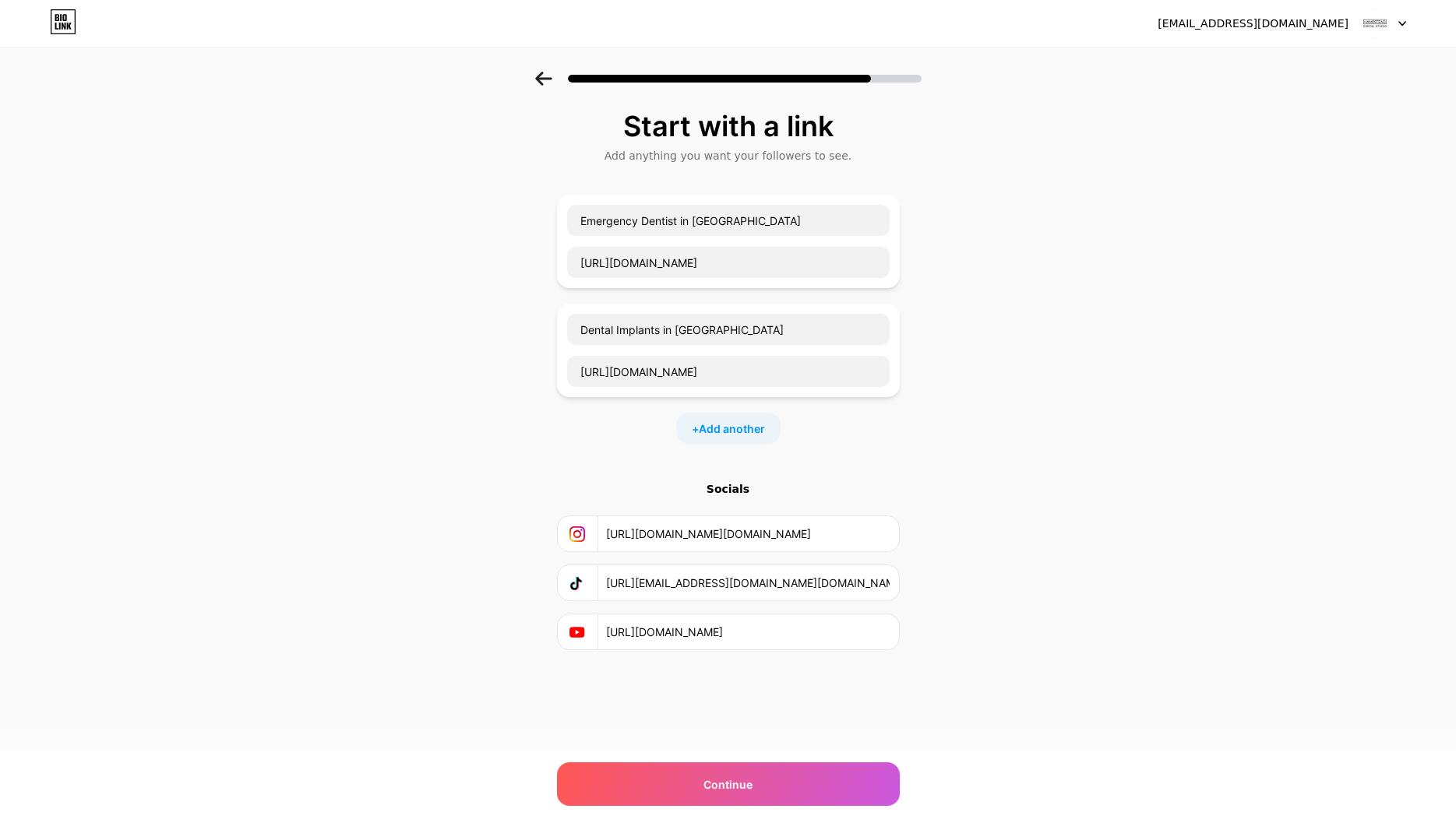
type input "https://www.youtube.com/@HampsteadDentalStudio"
click at [952, 651] on div "Start with a link Add anything you want your followers to see. Emergency Dentis…" at bounding box center [728, 399] width 1456 height 657
click at [765, 771] on div "Continue" at bounding box center [728, 784] width 343 height 44
click at [726, 430] on span "Add another" at bounding box center [732, 428] width 66 height 17
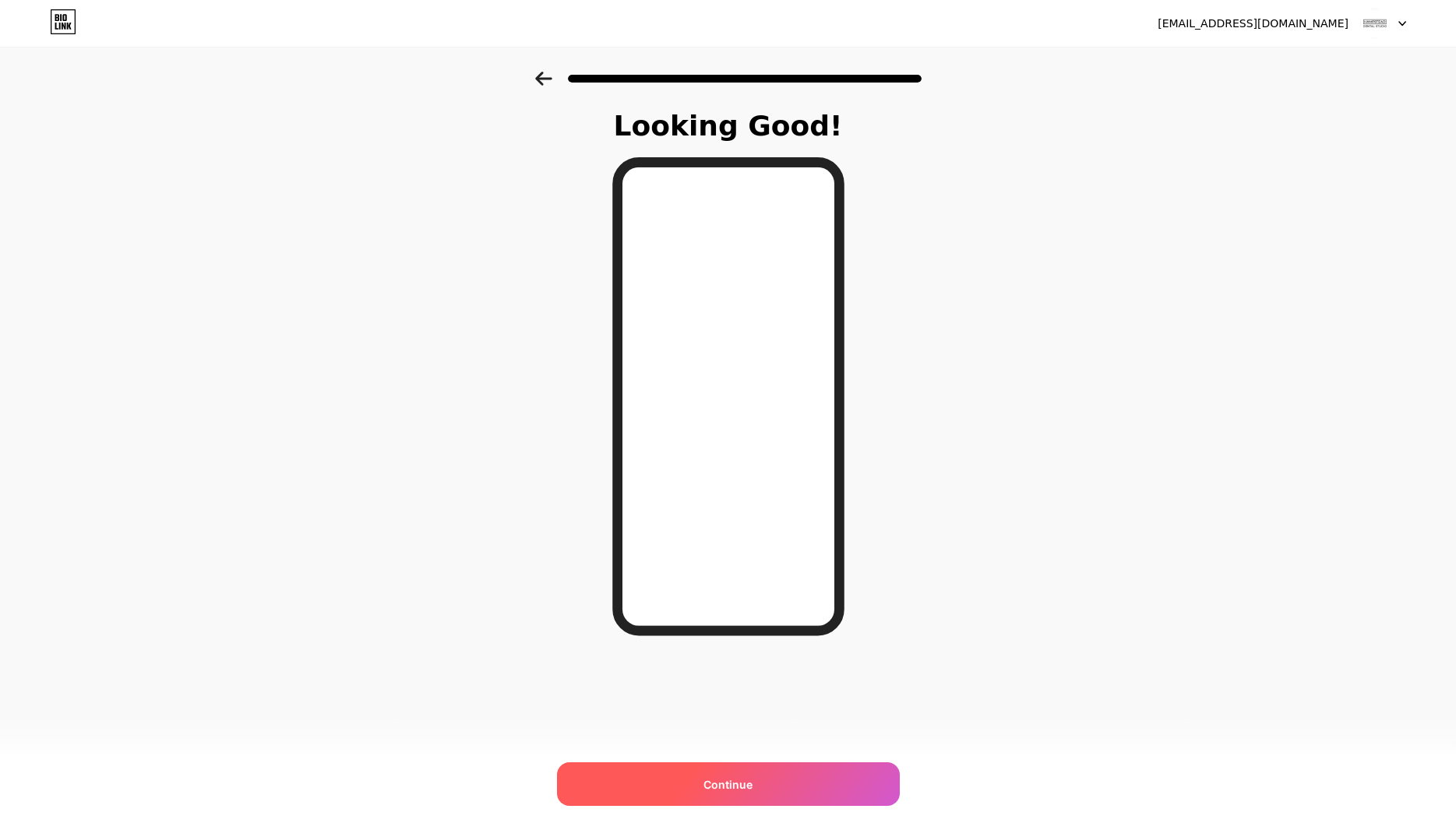
click at [720, 783] on span "Continue" at bounding box center [728, 784] width 49 height 17
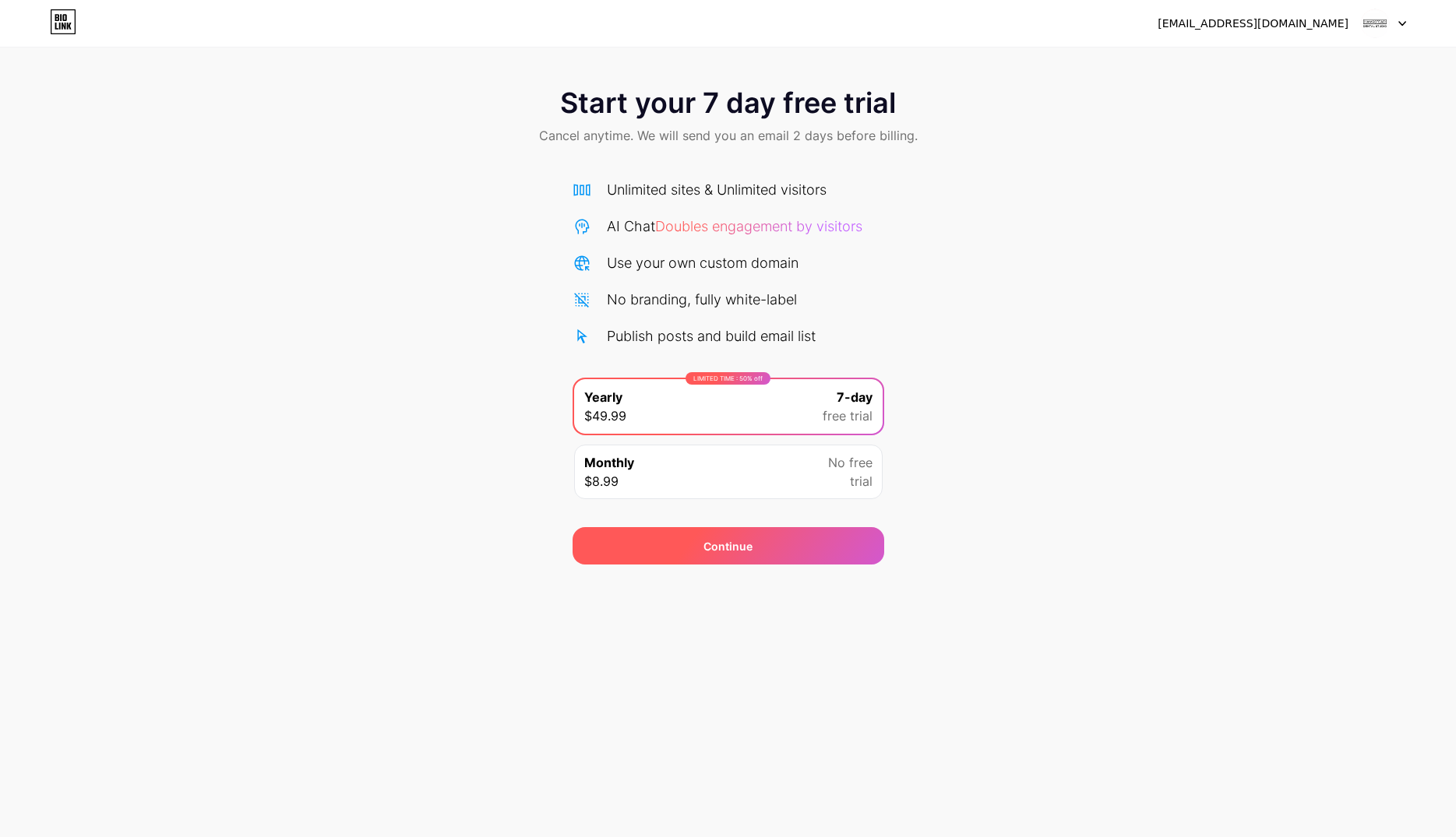
click at [706, 543] on div "Continue" at bounding box center [728, 546] width 49 height 17
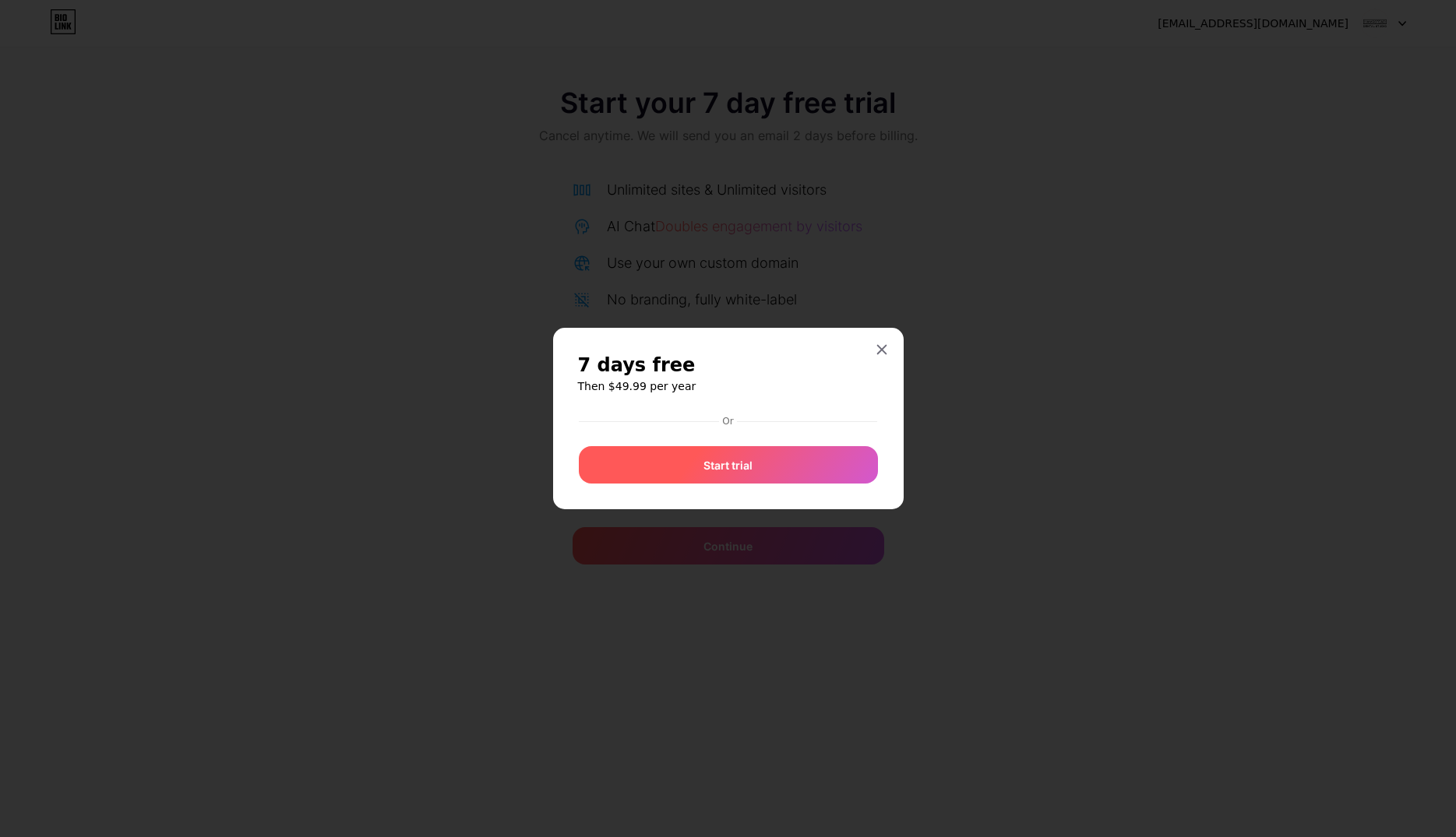
click at [840, 472] on div "Start trial" at bounding box center [728, 464] width 300 height 37
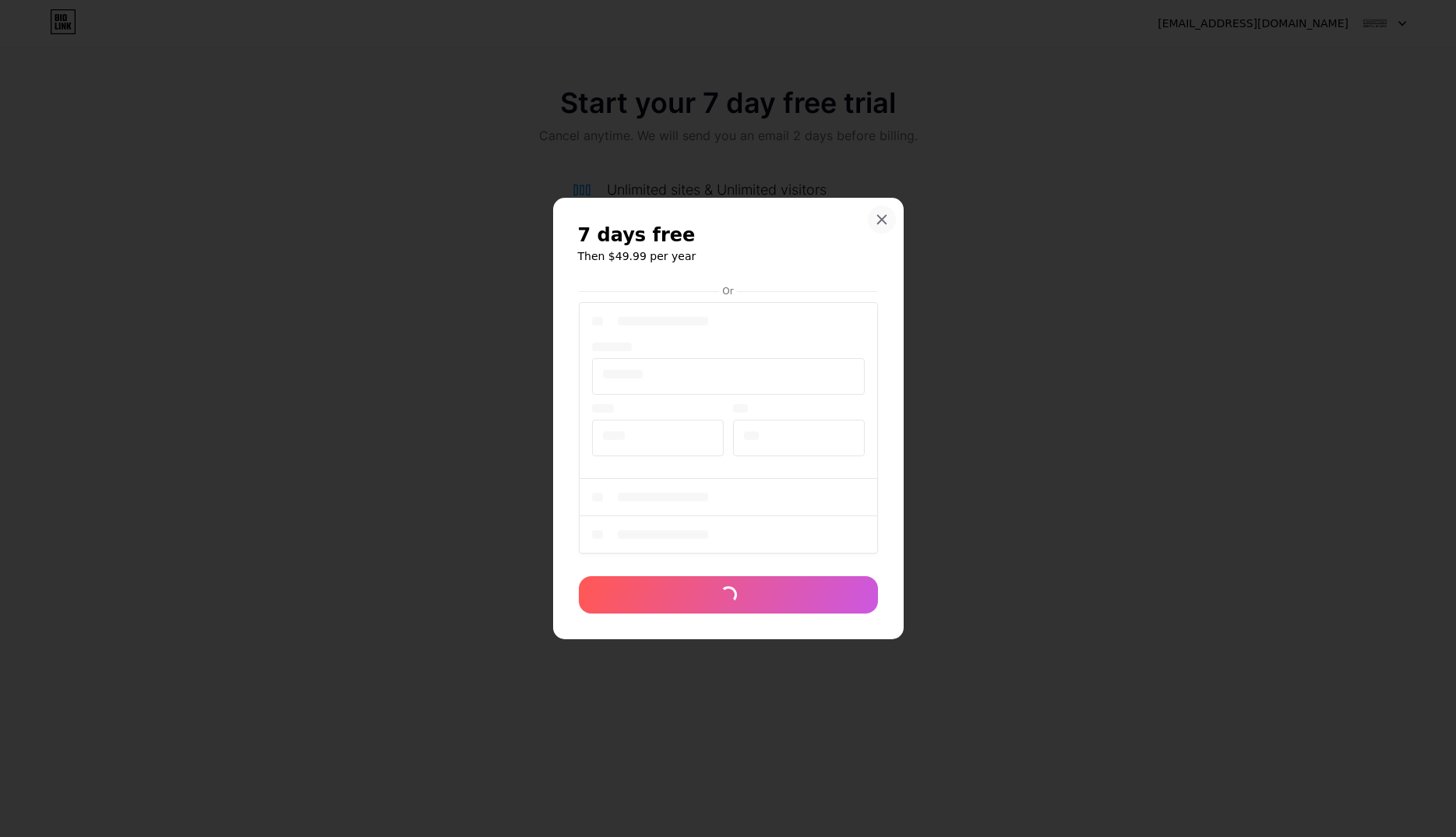
click at [879, 222] on icon at bounding box center [881, 219] width 9 height 9
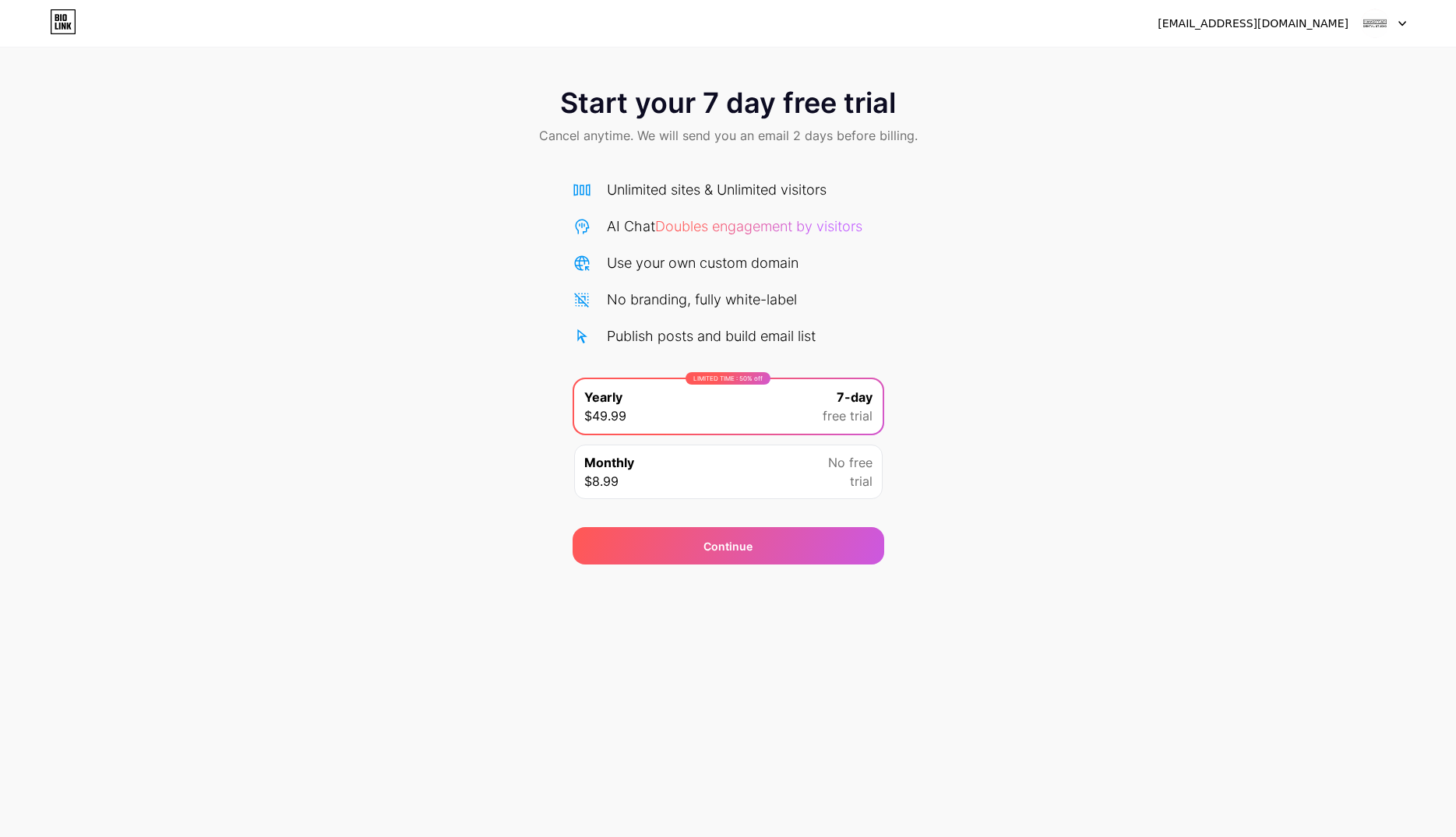
click at [863, 462] on span "No free" at bounding box center [851, 462] width 45 height 19
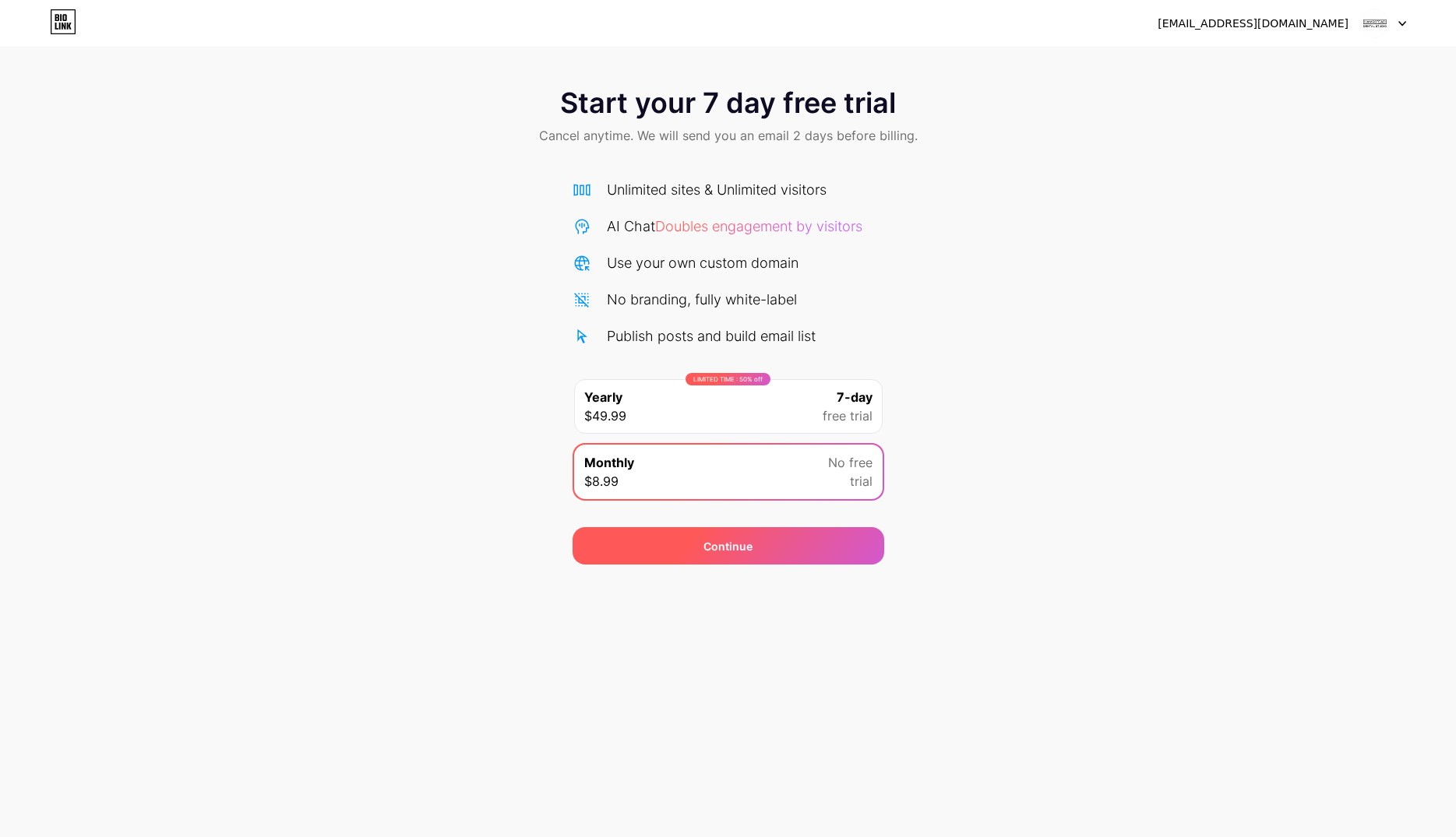
click at [816, 539] on div "Continue" at bounding box center [728, 545] width 311 height 37
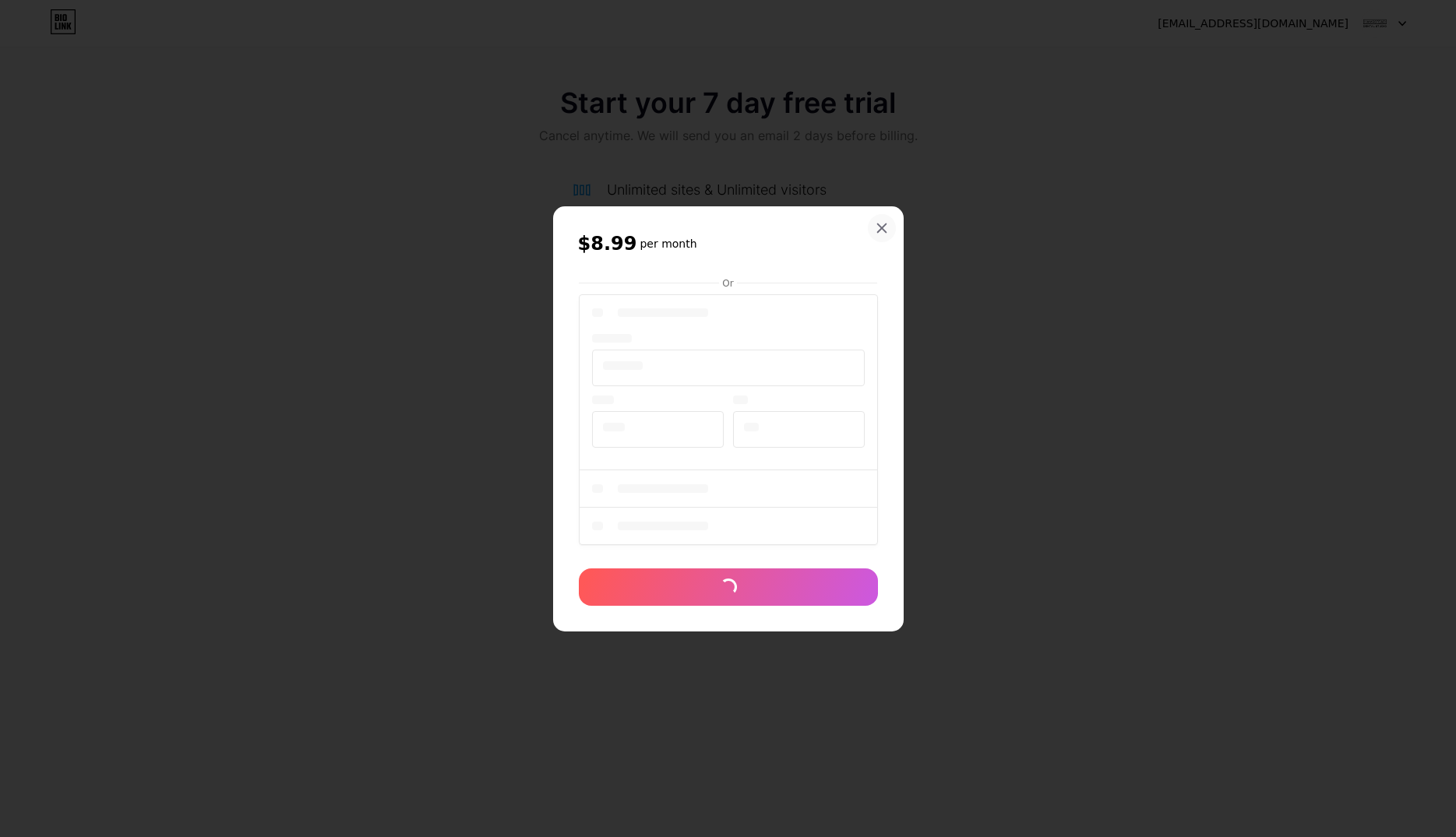
click at [875, 226] on div at bounding box center [881, 228] width 28 height 28
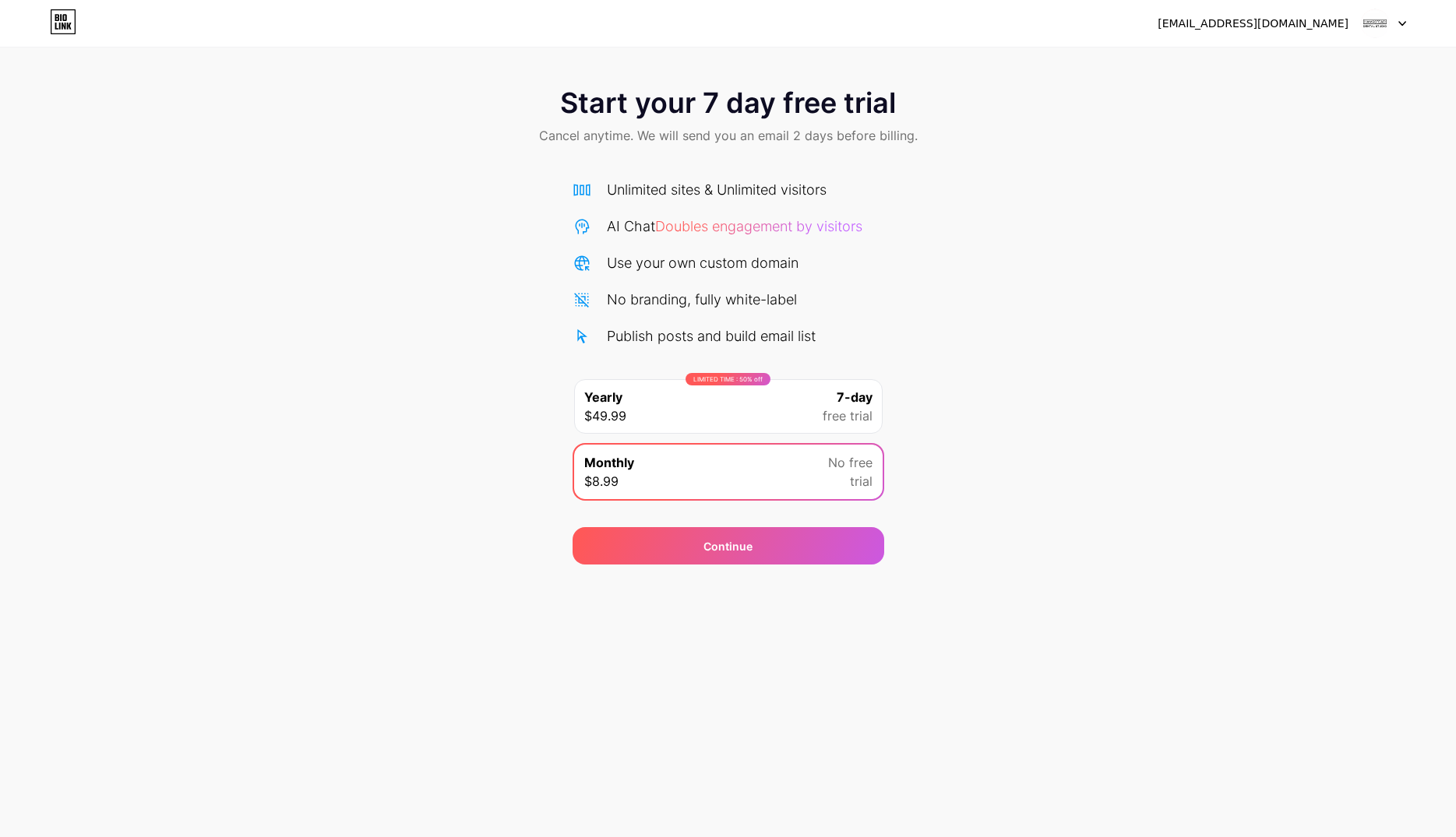
click at [1254, 22] on div "[EMAIL_ADDRESS][DOMAIN_NAME]" at bounding box center [1253, 23] width 191 height 17
click at [1396, 22] on div at bounding box center [1384, 23] width 45 height 28
click at [1272, 22] on div "[EMAIL_ADDRESS][DOMAIN_NAME]" at bounding box center [1253, 23] width 191 height 17
drag, startPoint x: 699, startPoint y: 229, endPoint x: 702, endPoint y: 249, distance: 20.2
click at [700, 229] on span "Doubles engagement by visitors" at bounding box center [758, 226] width 207 height 17
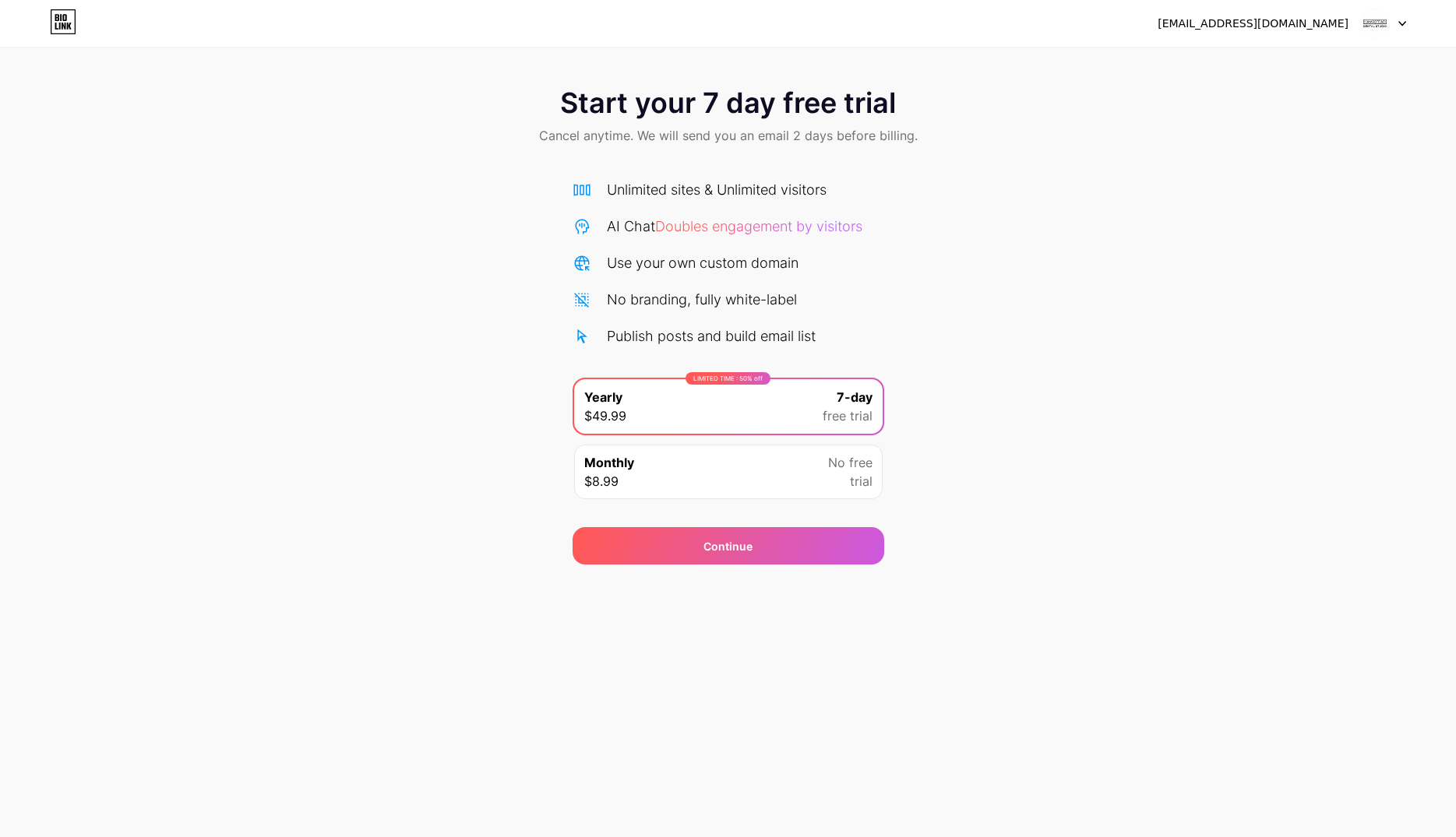
drag, startPoint x: 701, startPoint y: 265, endPoint x: 694, endPoint y: 341, distance: 76.3
click at [700, 266] on div "Use your own custom domain" at bounding box center [703, 263] width 191 height 21
click at [694, 341] on div "Publish posts and build email list" at bounding box center [711, 337] width 209 height 21
drag, startPoint x: 33, startPoint y: 23, endPoint x: 62, endPoint y: 26, distance: 29.2
click at [39, 25] on div "marcusprashford@gmail.com Logout" at bounding box center [728, 23] width 1456 height 28
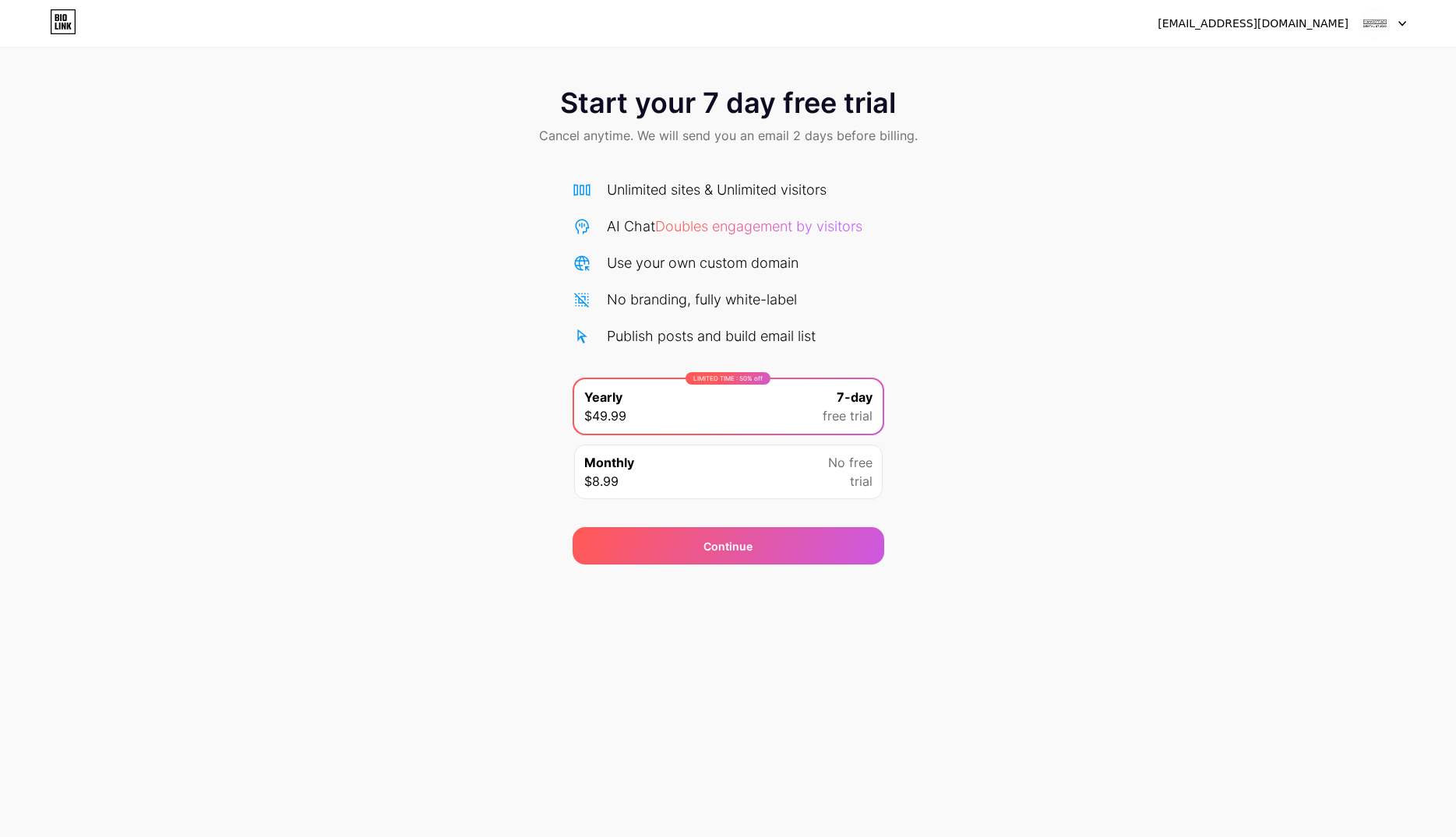
click at [63, 26] on icon at bounding box center [63, 25] width 4 height 7
